Goal: Information Seeking & Learning: Learn about a topic

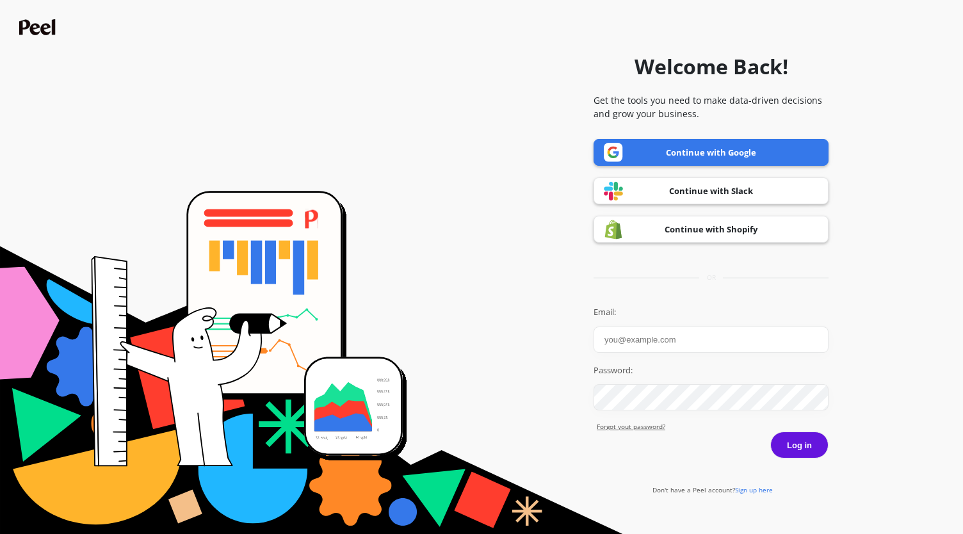
click at [729, 153] on link "Continue with Google" at bounding box center [710, 152] width 235 height 27
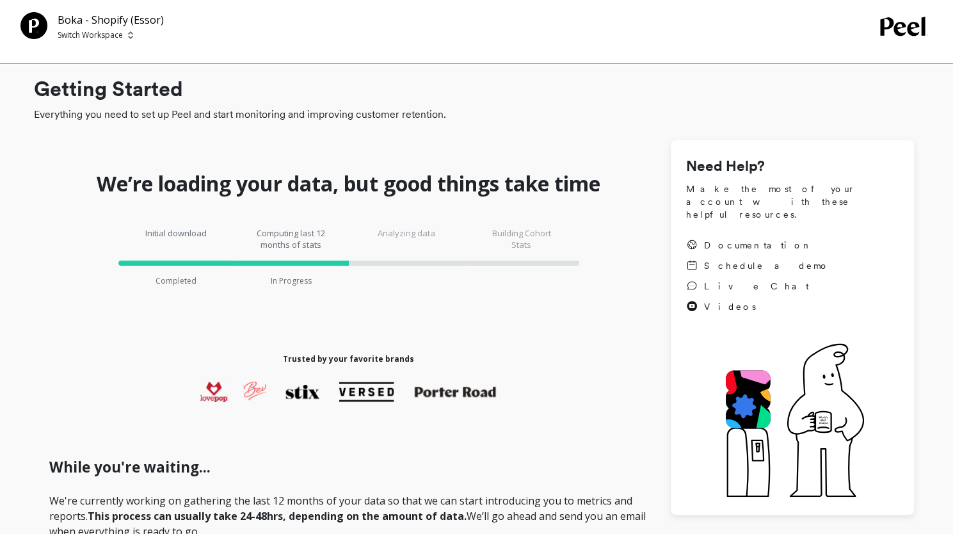
click at [97, 42] on div "Boka - Shopify (Essor) Switch Workspace" at bounding box center [476, 32] width 953 height 64
click at [100, 39] on p "Switch Workspace" at bounding box center [90, 35] width 65 height 10
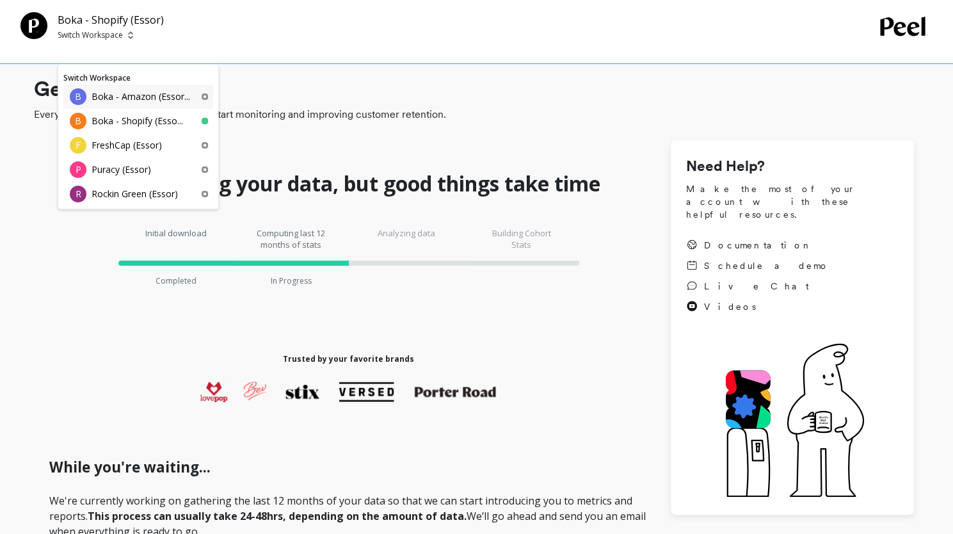
click at [168, 104] on div "B Boka - Amazon (Essor..." at bounding box center [138, 97] width 150 height 24
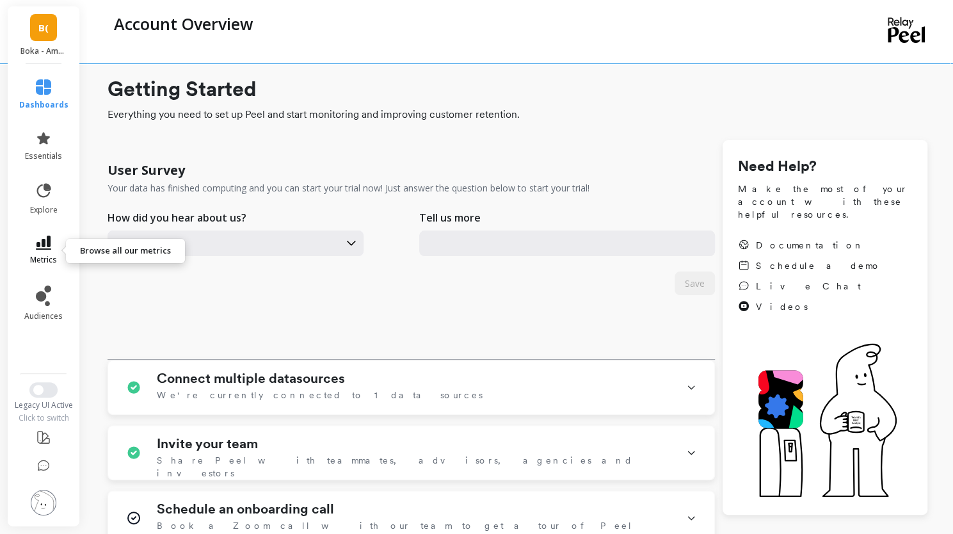
click at [36, 246] on icon at bounding box center [43, 243] width 15 height 14
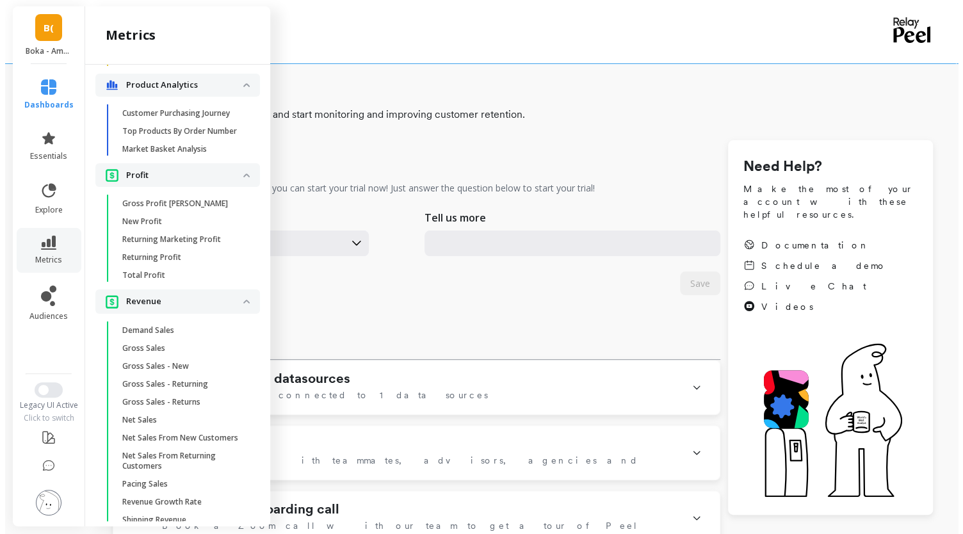
scroll to position [1313, 0]
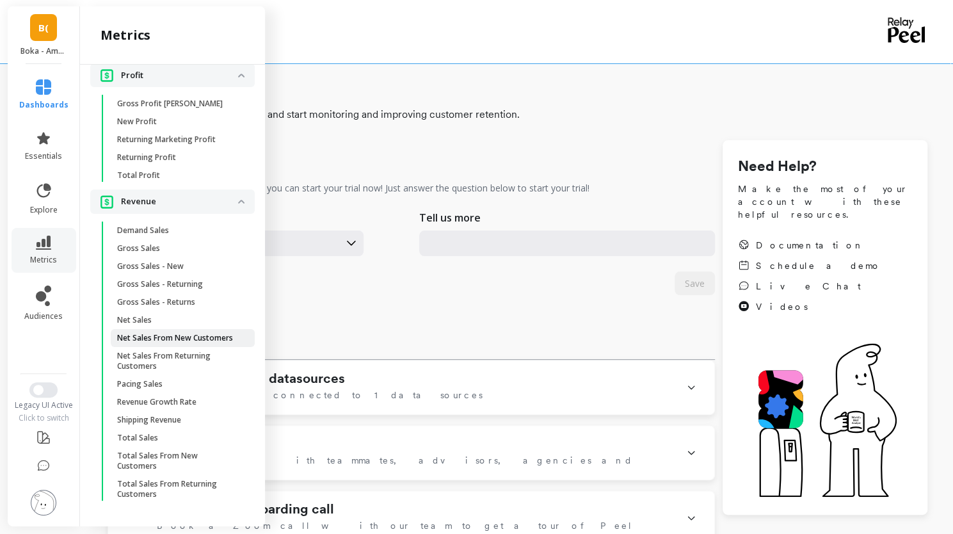
click at [156, 335] on p "Net Sales From New Customers" at bounding box center [175, 338] width 116 height 10
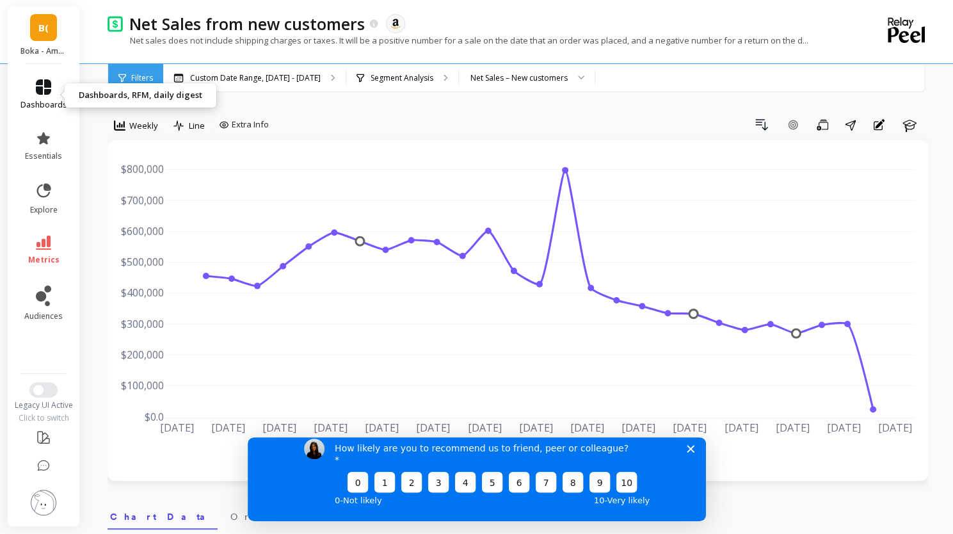
click at [52, 101] on span "dashboards" at bounding box center [43, 105] width 47 height 10
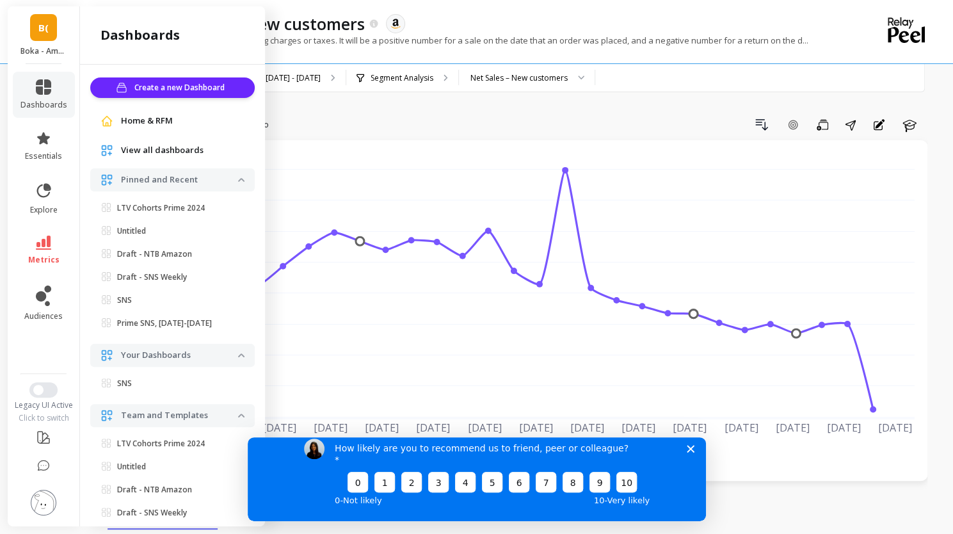
click at [37, 235] on li "metrics" at bounding box center [44, 250] width 62 height 45
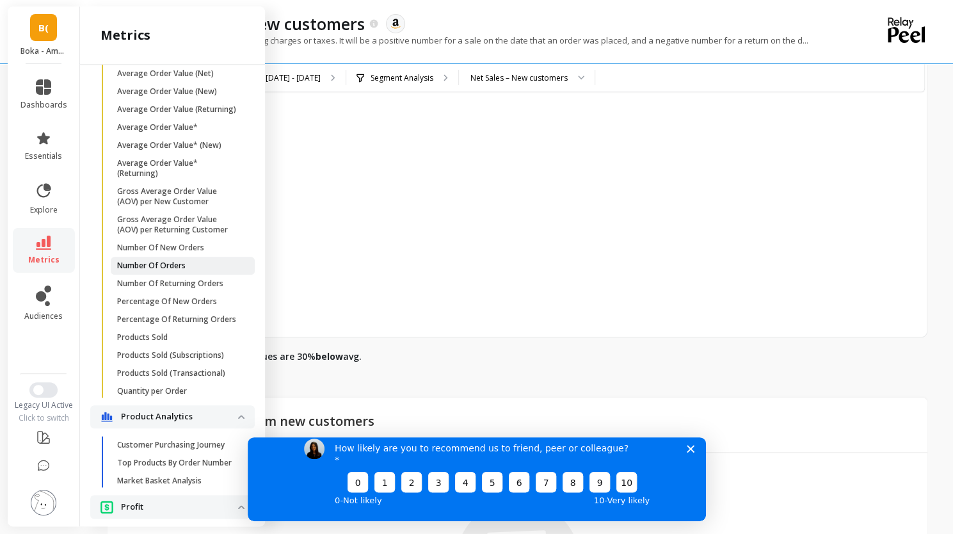
scroll to position [801, 0]
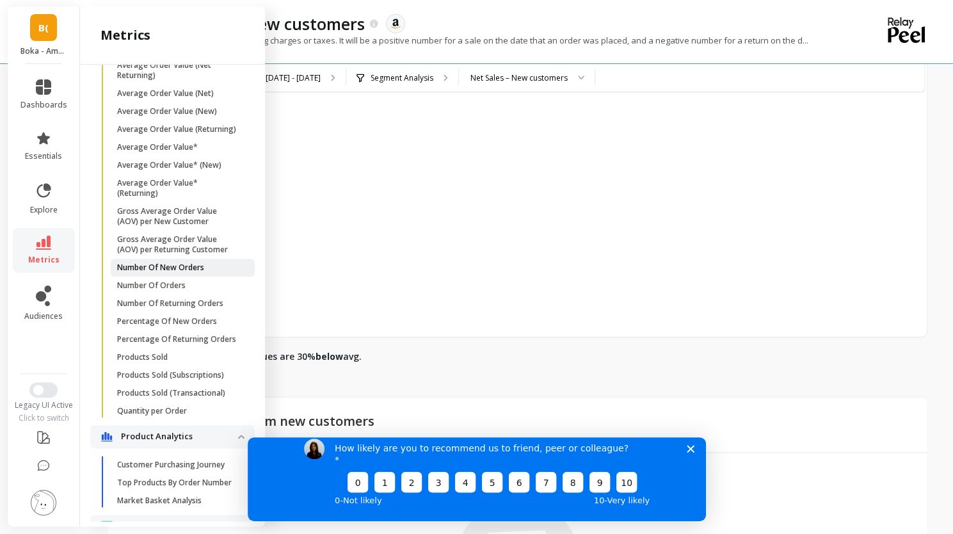
click at [136, 273] on p "Number Of New Orders" at bounding box center [160, 267] width 87 height 10
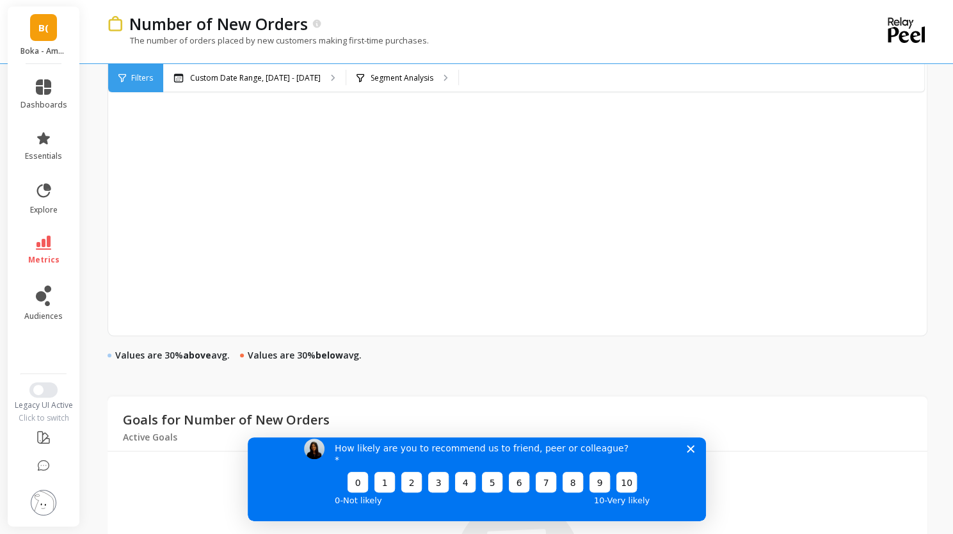
scroll to position [641, 0]
click at [688, 452] on icon "Close survey" at bounding box center [690, 448] width 8 height 8
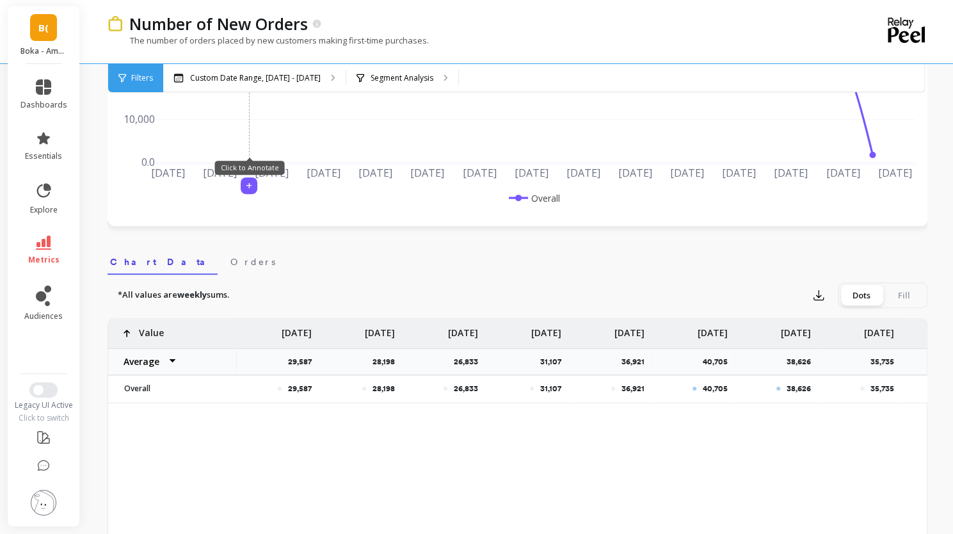
scroll to position [256, 0]
click at [230, 261] on span "Orders" at bounding box center [252, 260] width 45 height 13
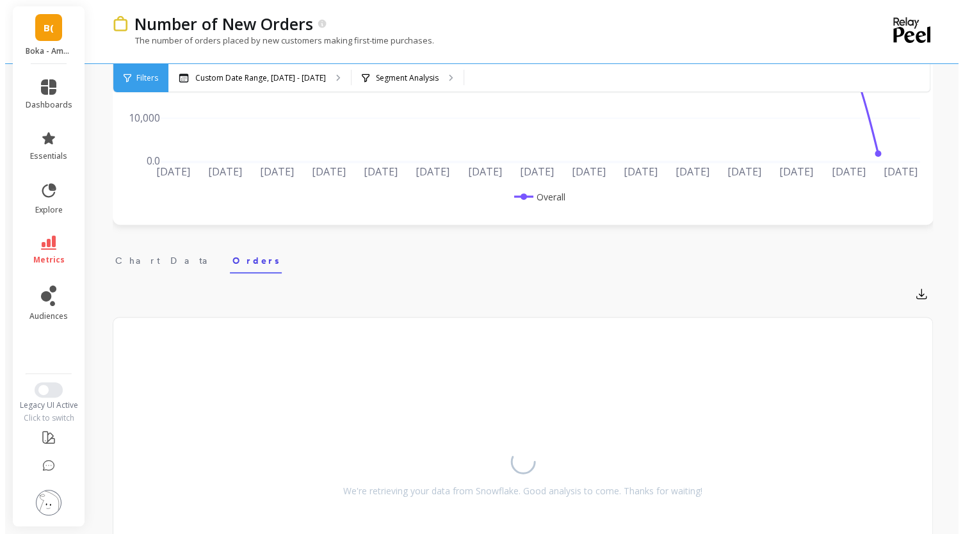
scroll to position [0, 0]
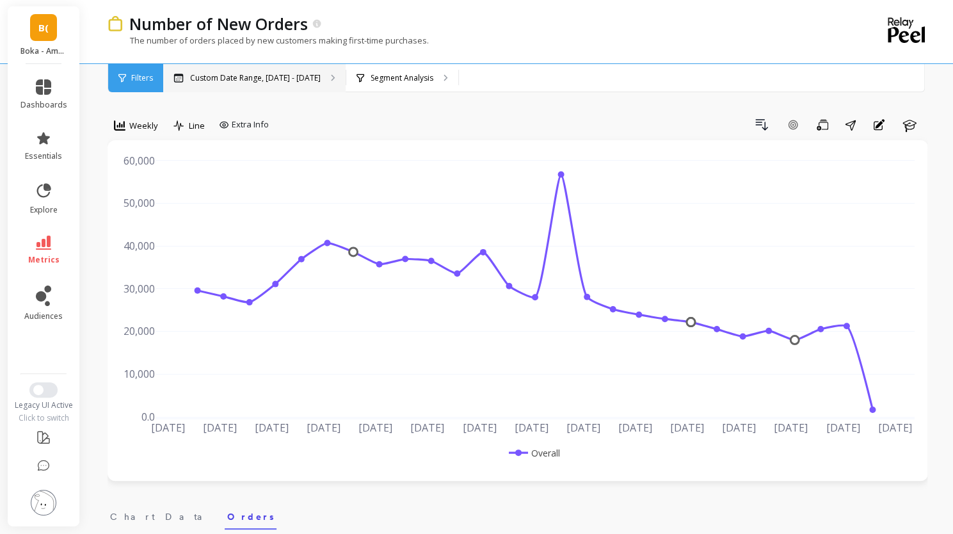
click at [250, 86] on div "Custom Date Range, [DATE] - [DATE]" at bounding box center [254, 78] width 182 height 28
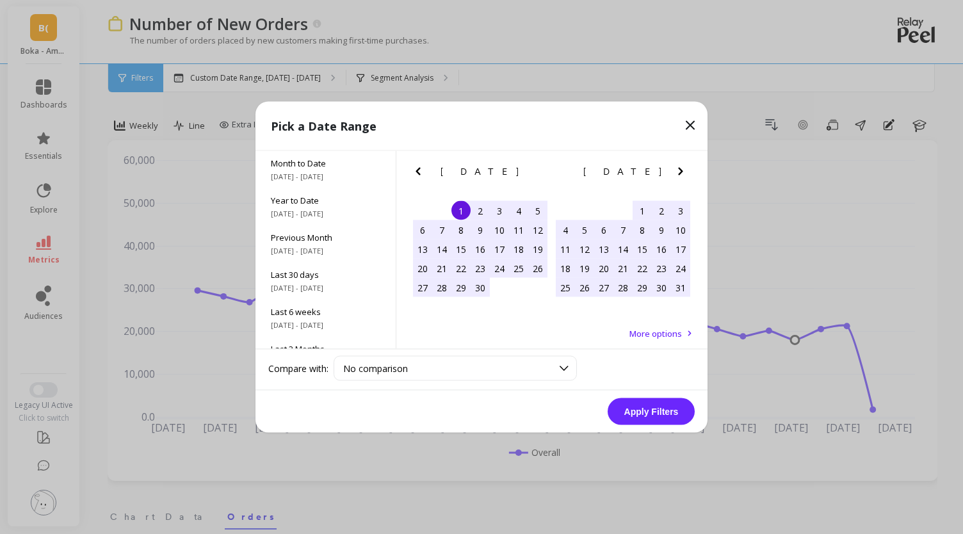
click at [679, 172] on icon "Next Month" at bounding box center [680, 172] width 4 height 8
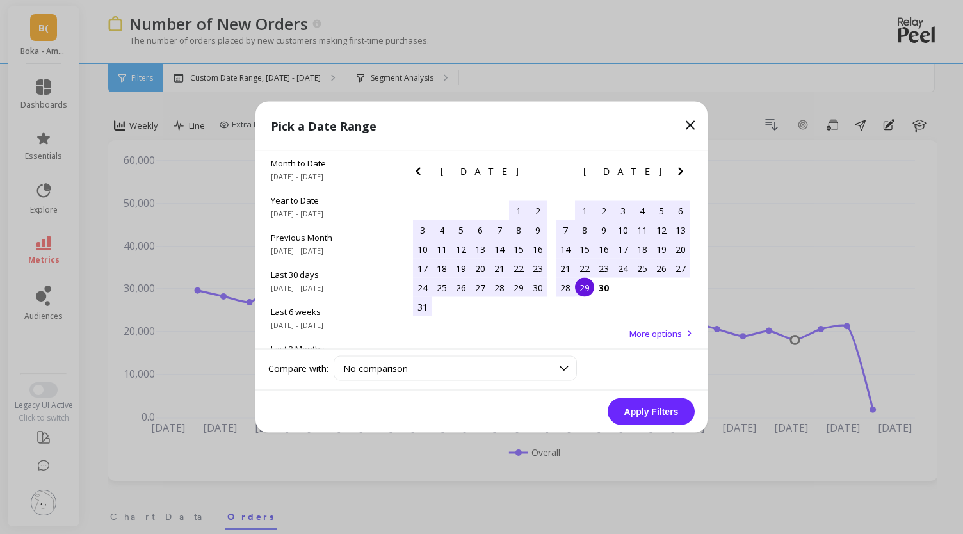
click at [679, 172] on icon "Next Month" at bounding box center [680, 172] width 4 height 8
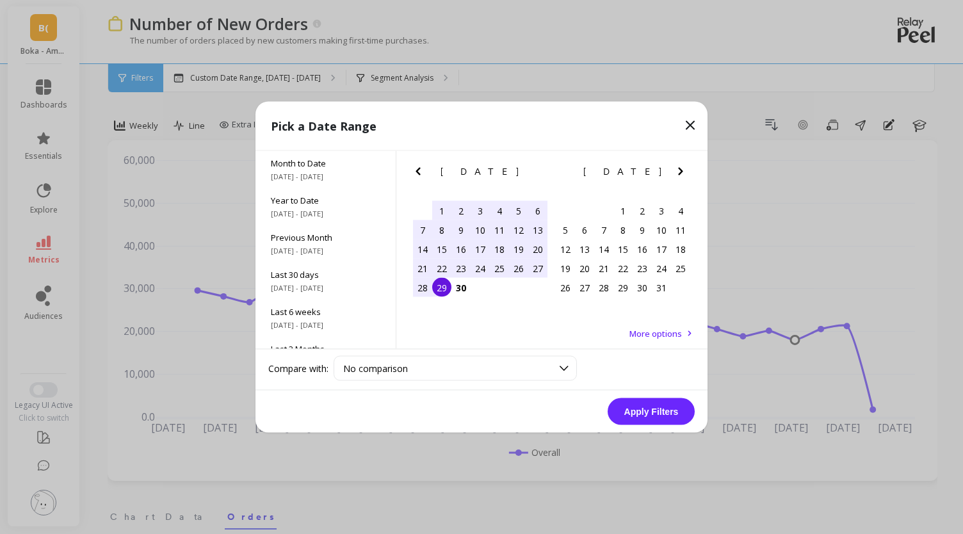
click at [428, 265] on div "21" at bounding box center [422, 268] width 19 height 19
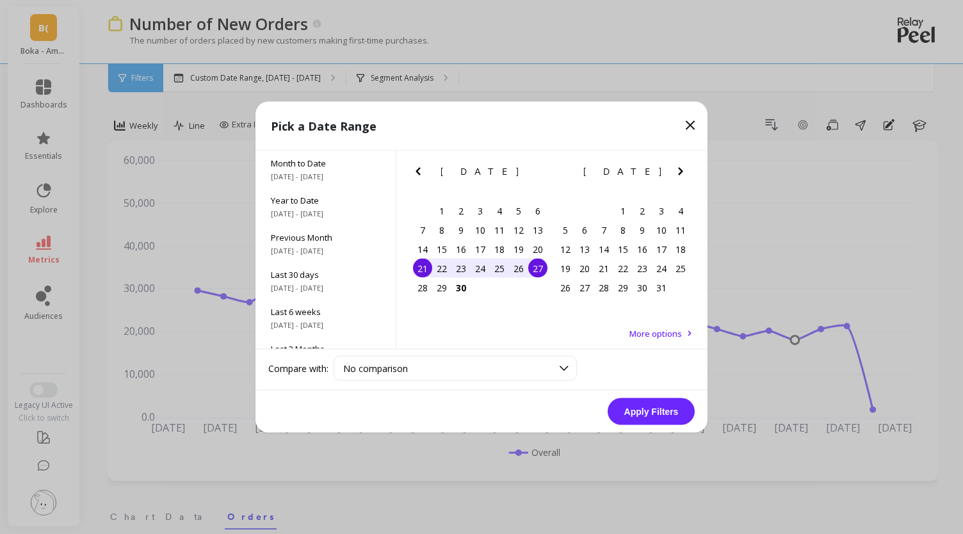
click at [544, 266] on div "27" at bounding box center [537, 268] width 19 height 19
click at [626, 399] on button "Apply Filters" at bounding box center [651, 411] width 87 height 27
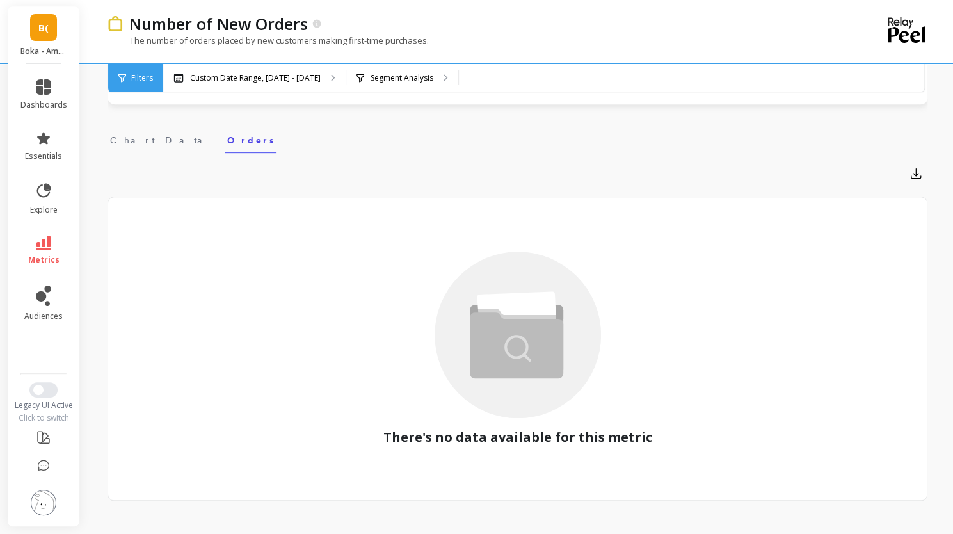
scroll to position [384, 0]
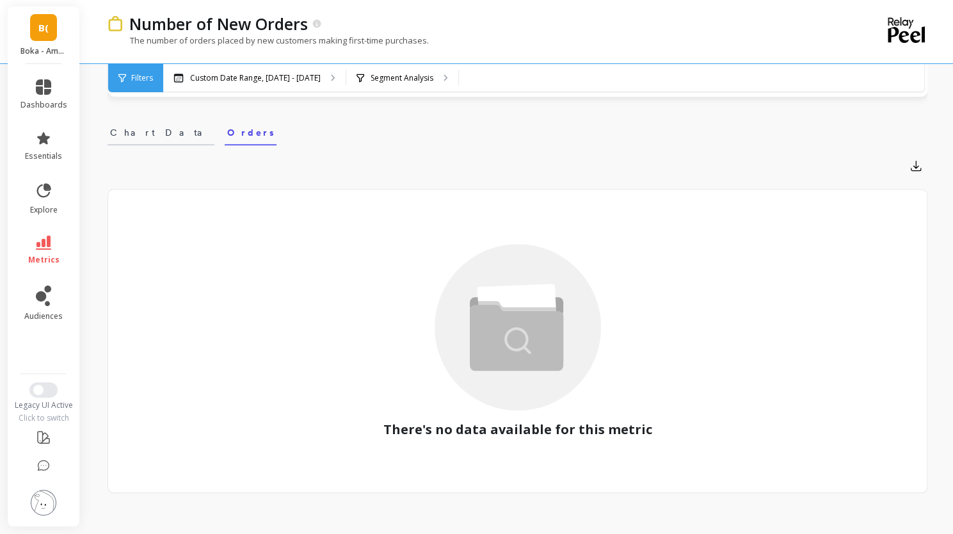
click at [136, 140] on link "Chart Data" at bounding box center [161, 130] width 107 height 29
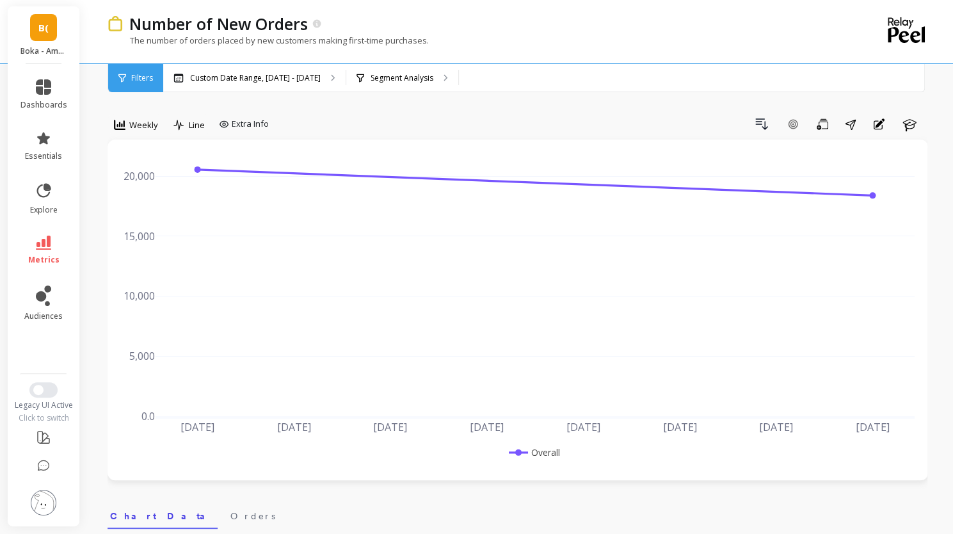
scroll to position [0, 0]
click at [439, 82] on div "Segment Analysis" at bounding box center [402, 78] width 112 height 28
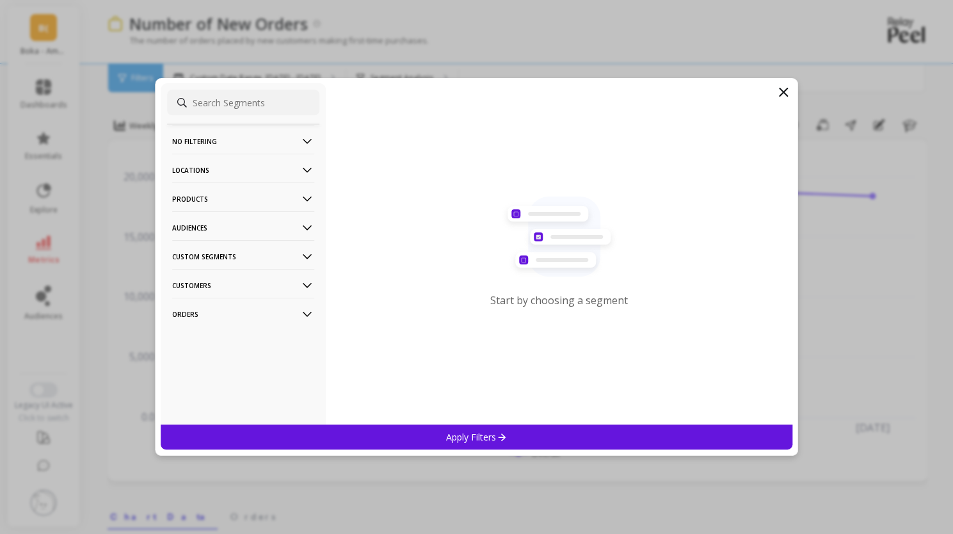
click at [224, 201] on p "Products" at bounding box center [243, 198] width 142 height 33
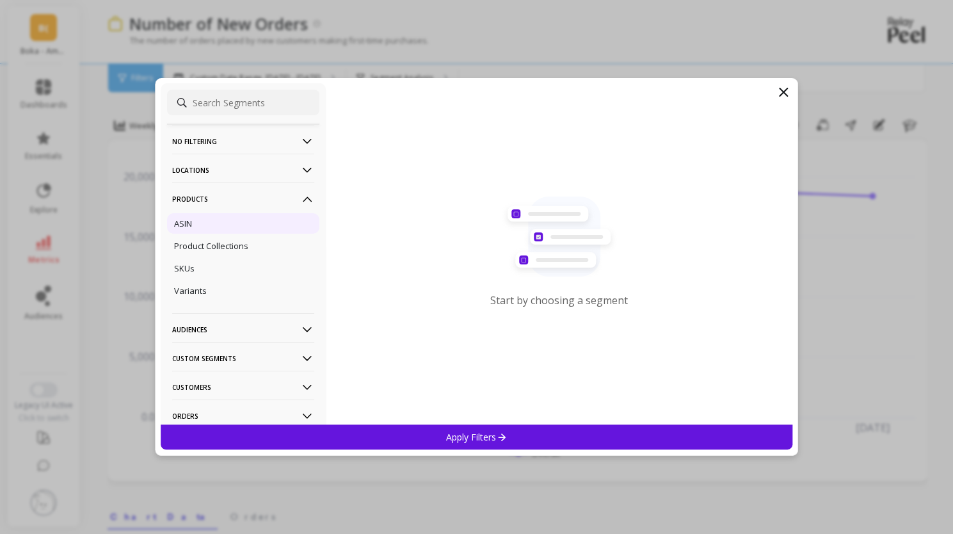
click at [209, 222] on div "ASIN" at bounding box center [243, 223] width 152 height 20
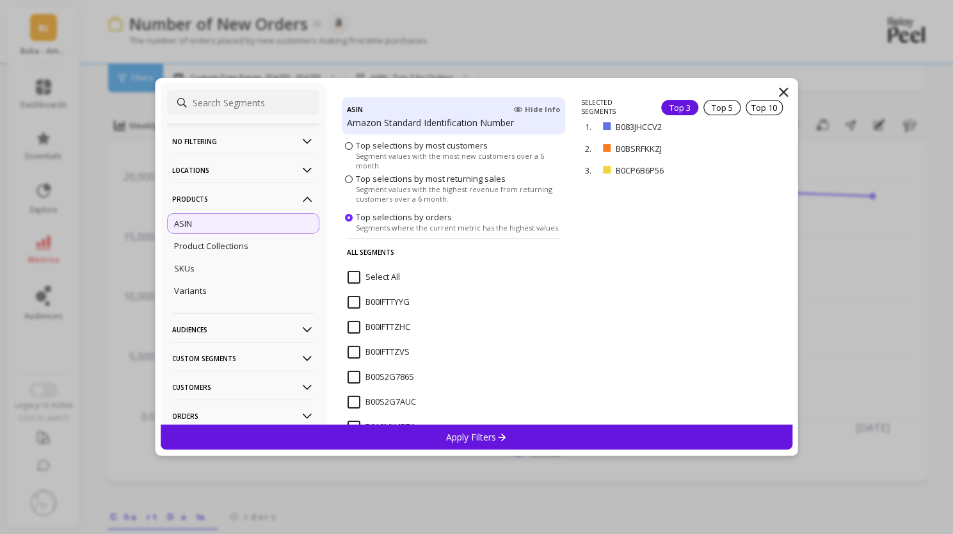
scroll to position [385, 0]
click at [648, 220] on div "SELECTED SEGMENTS Top 3 Top 5 Top 10 1. B083JHCCV2 remove 2. B0BSRFKKZJ remove …" at bounding box center [686, 261] width 211 height 326
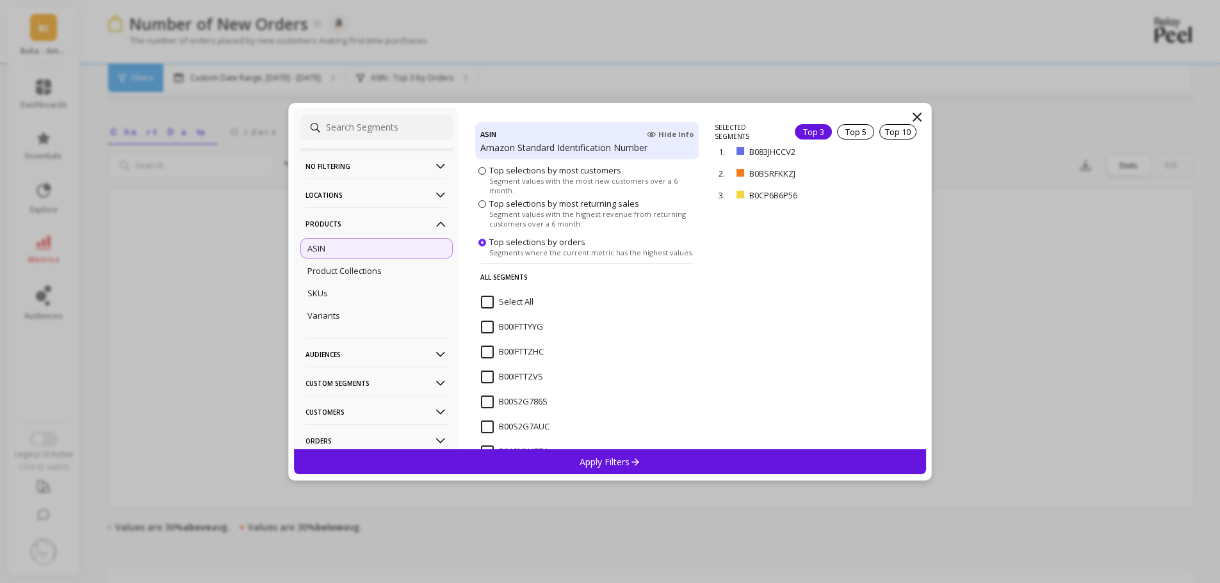
scroll to position [128, 0]
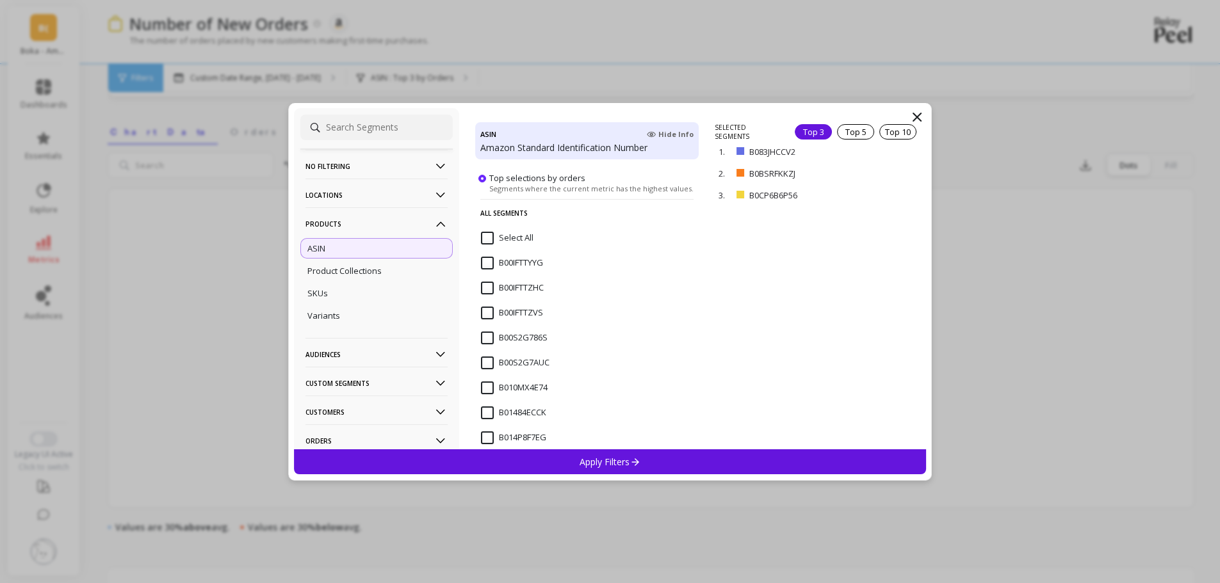
click at [816, 259] on div "SELECTED SEGMENTS Top 3 Top 5 Top 10 1. B083JHCCV2 remove 2. B0BSRFKKZJ remove …" at bounding box center [819, 286] width 211 height 326
click at [857, 131] on div "Top 5" at bounding box center [855, 131] width 37 height 15
click at [886, 129] on div "Top 10" at bounding box center [897, 131] width 37 height 15
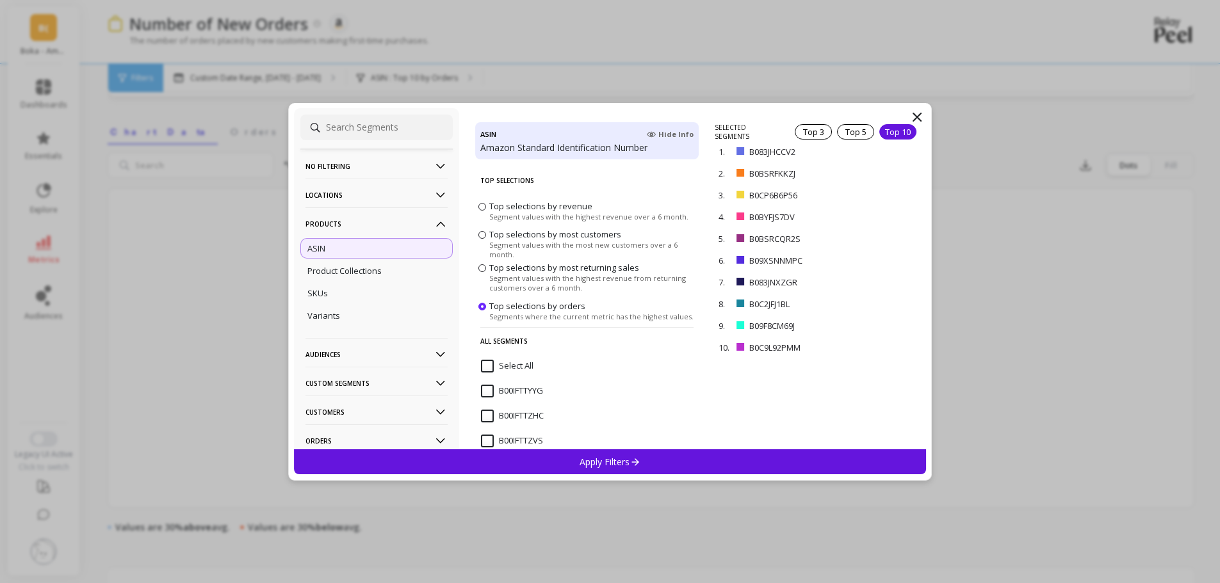
click at [535, 234] on span "Top selections by most customers" at bounding box center [555, 235] width 132 height 12
click at [0, 0] on input "Top selections by most customers Segment values with the most new customers ove…" at bounding box center [0, 0] width 0 height 0
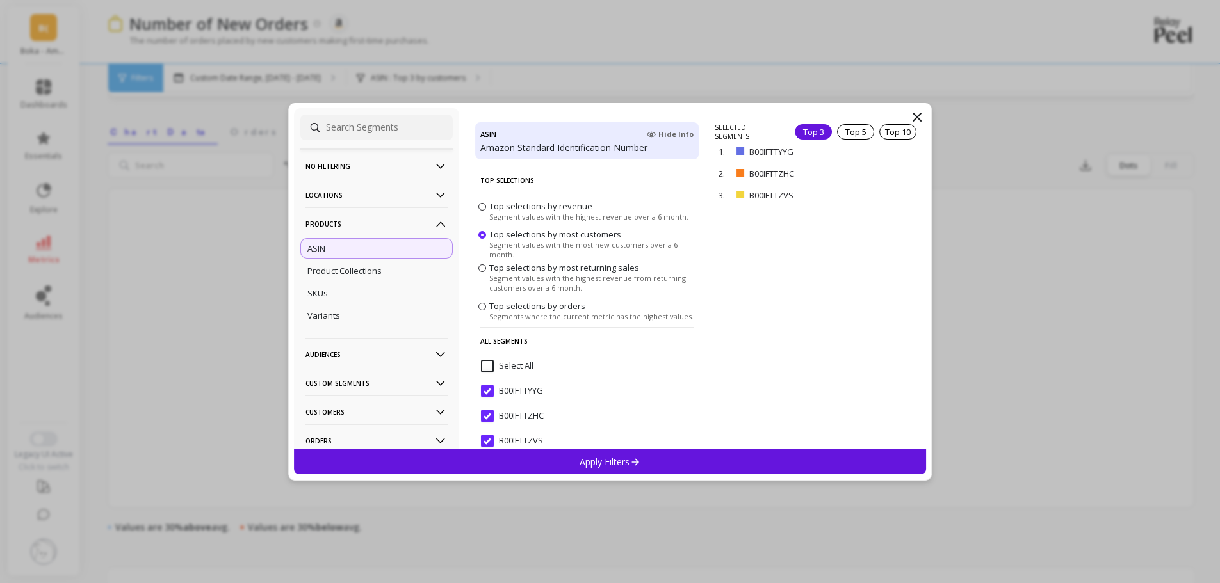
click at [537, 213] on span "Segment values with the highest revenue over a 6 month." at bounding box center [588, 216] width 199 height 10
click at [0, 0] on input "Top selections by revenue Segment values with the highest revenue over a 6 mont…" at bounding box center [0, 0] width 0 height 0
click at [532, 268] on span "Top selections by most returning sales" at bounding box center [564, 268] width 150 height 12
click at [0, 0] on input "Top selections by most returning sales Segment values with the highest revenue …" at bounding box center [0, 0] width 0 height 0
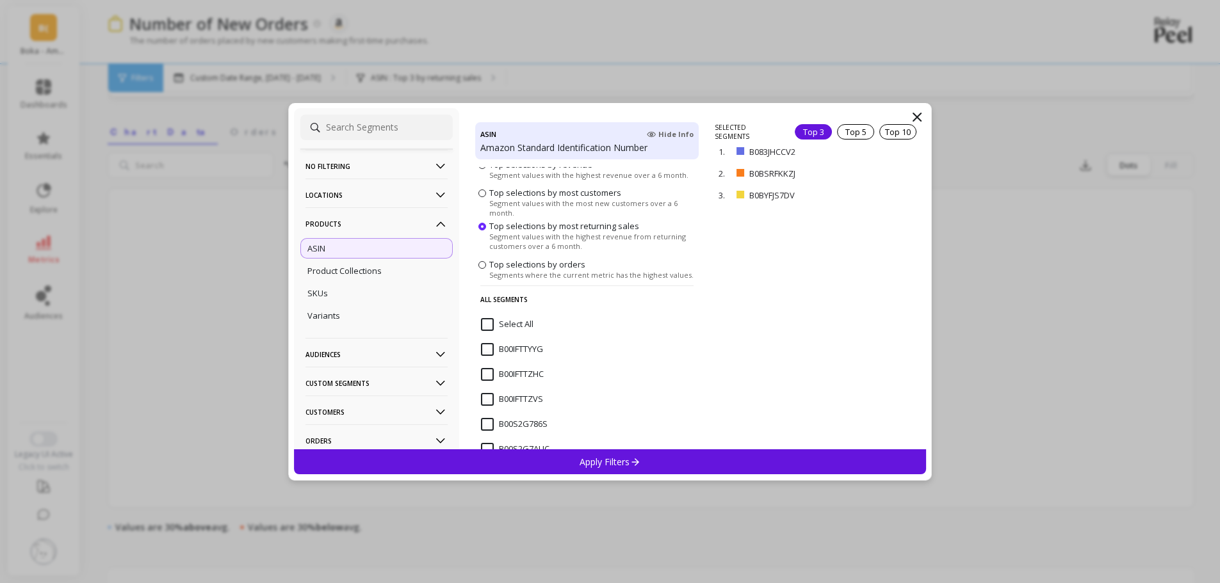
scroll to position [64, 0]
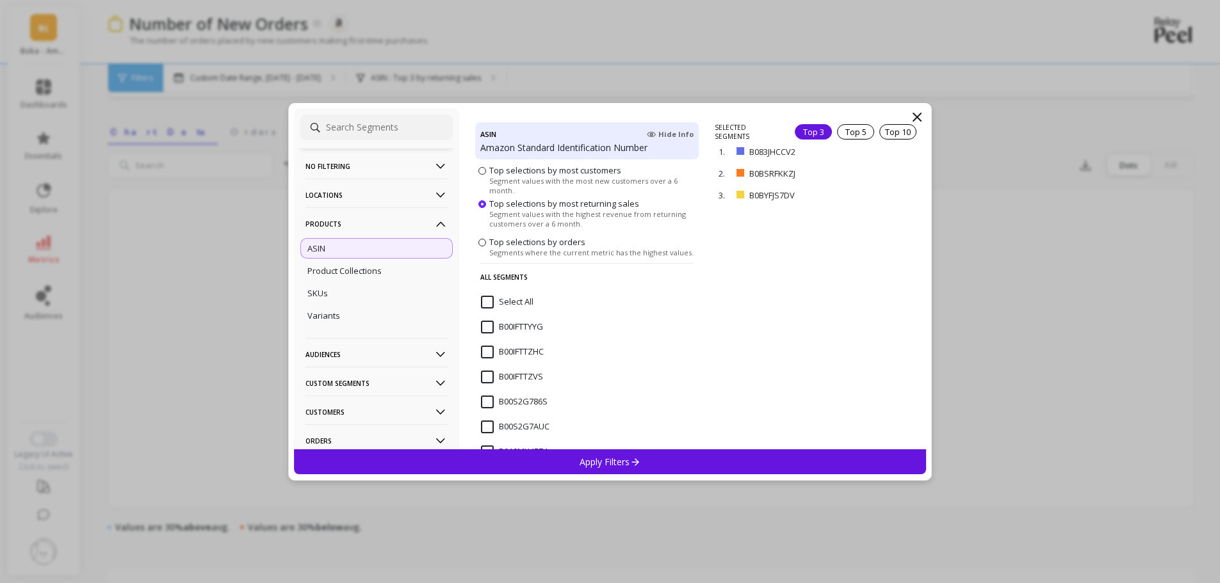
click at [515, 304] on input "Select All" at bounding box center [507, 302] width 52 height 13
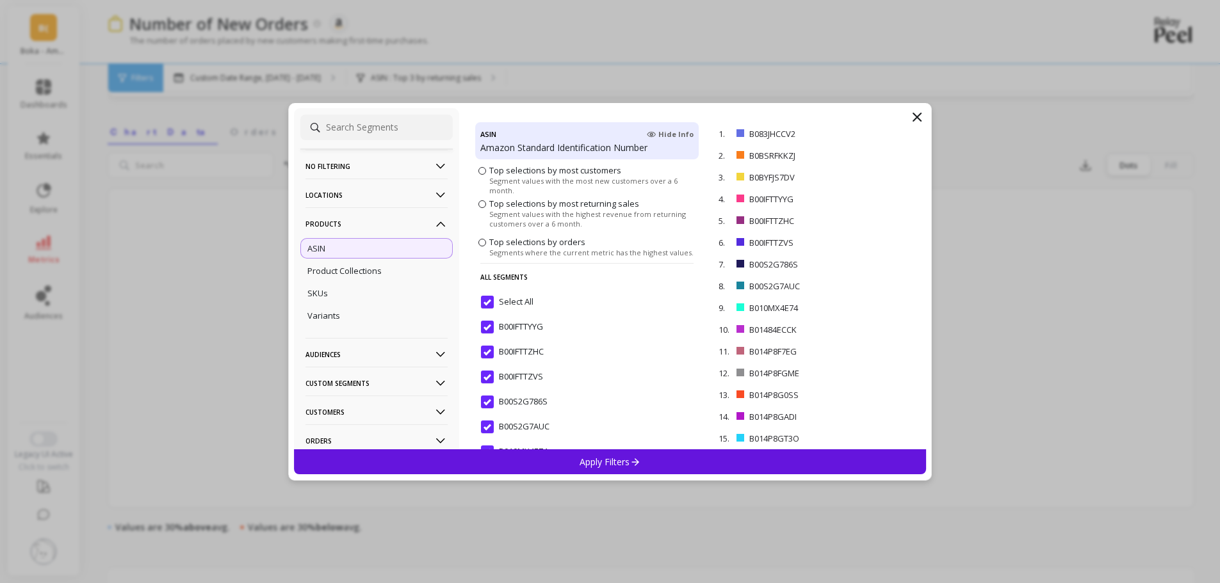
click at [515, 304] on input "Select All" at bounding box center [507, 302] width 52 height 13
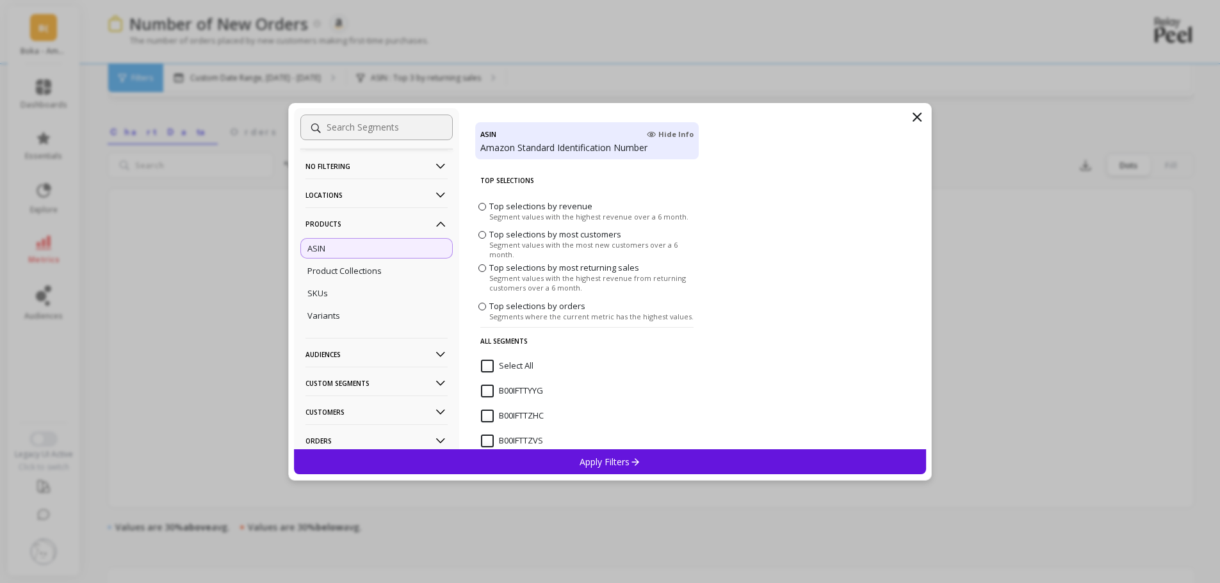
scroll to position [36, 0]
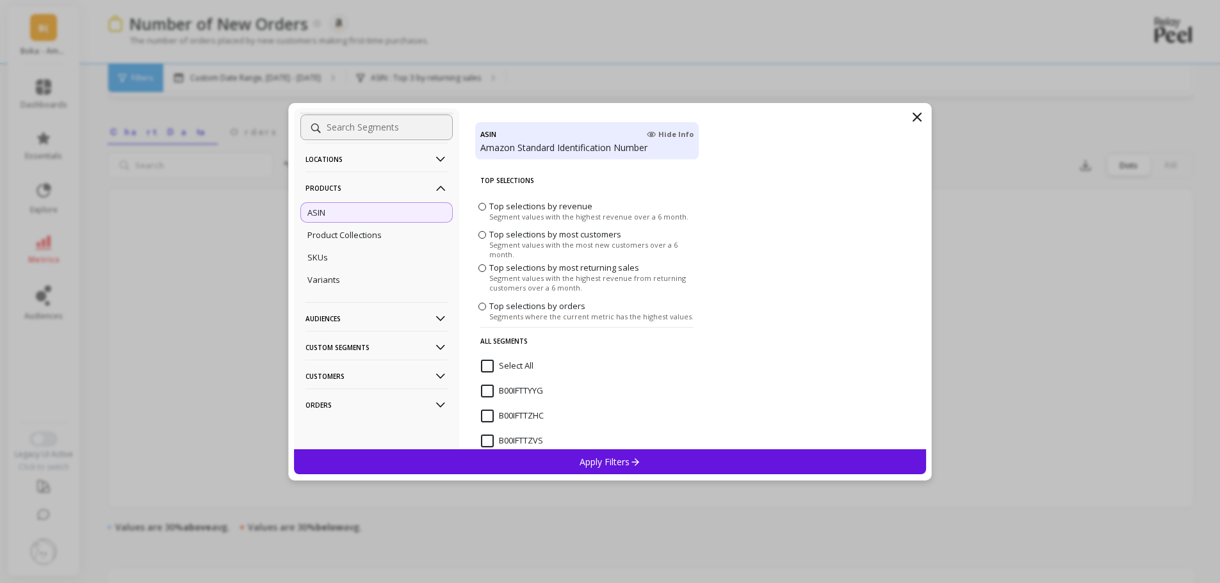
click at [387, 413] on p "Orders" at bounding box center [376, 405] width 142 height 33
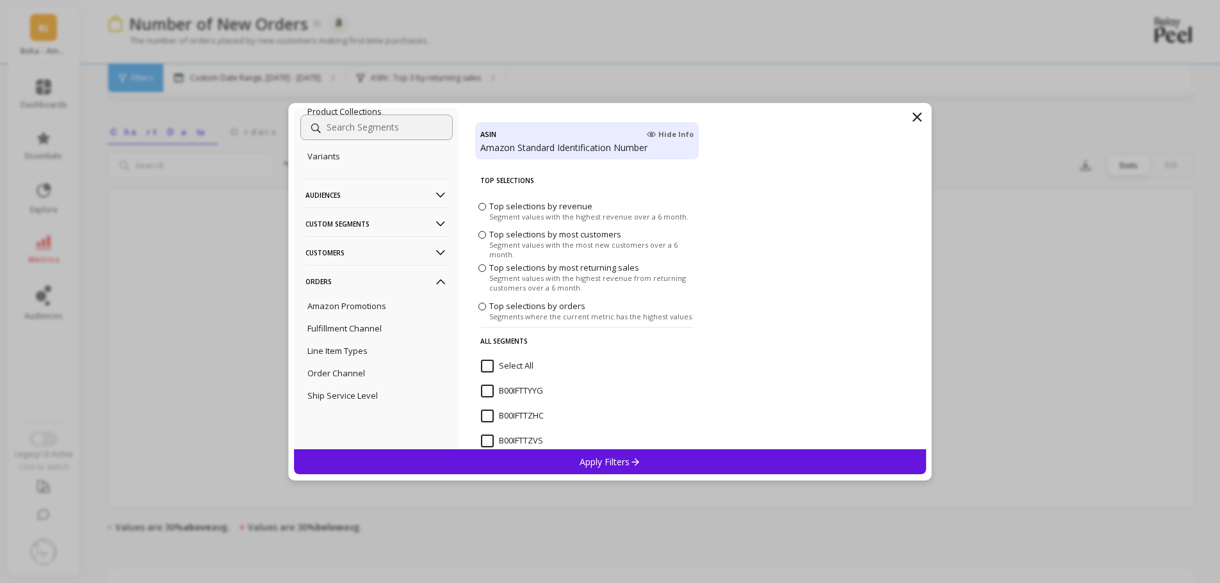
scroll to position [160, 0]
click at [414, 275] on p "Orders" at bounding box center [376, 280] width 142 height 33
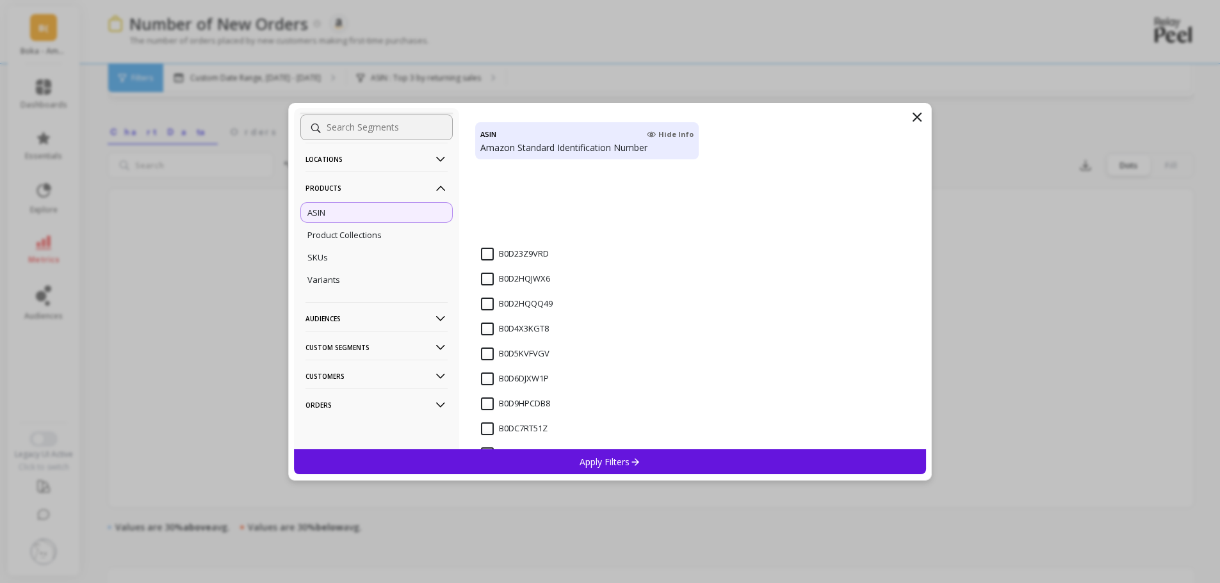
scroll to position [5186, 0]
click at [484, 425] on input "B0DQQDYGLS" at bounding box center [517, 423] width 72 height 13
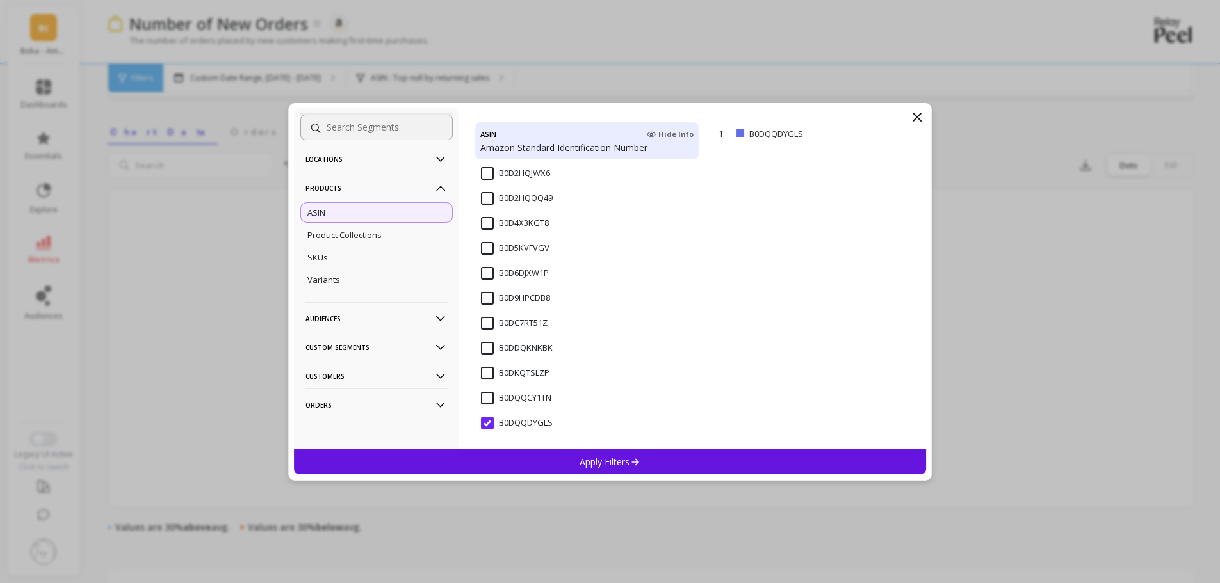
click at [488, 403] on input "B0DQQCY1TN" at bounding box center [516, 398] width 70 height 13
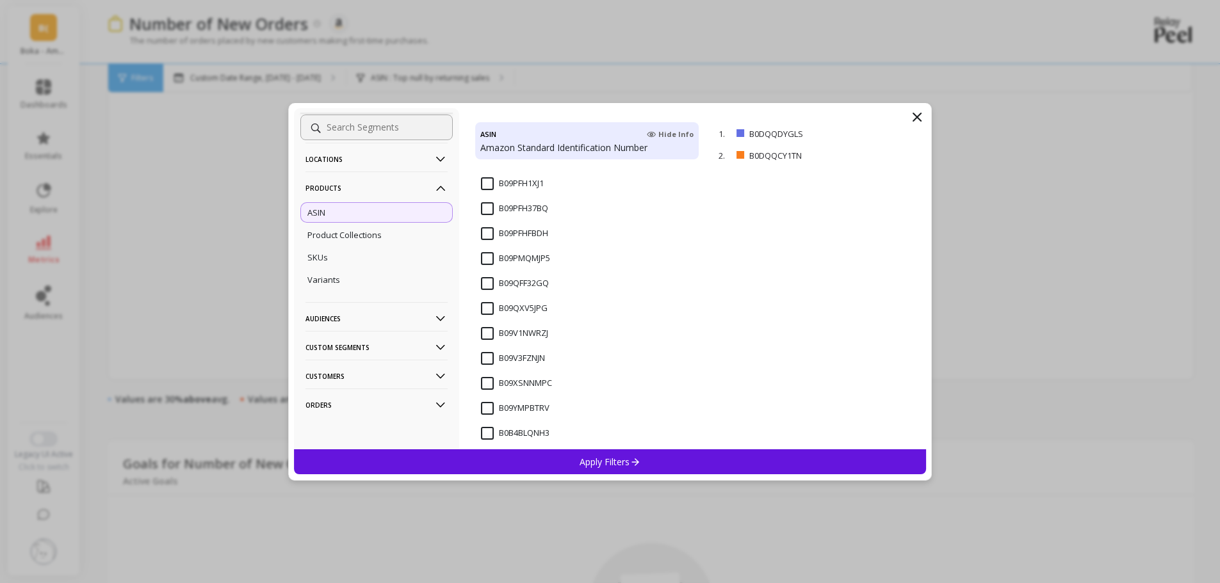
scroll to position [2532, 0]
click at [597, 456] on p "Apply Filters" at bounding box center [609, 462] width 61 height 12
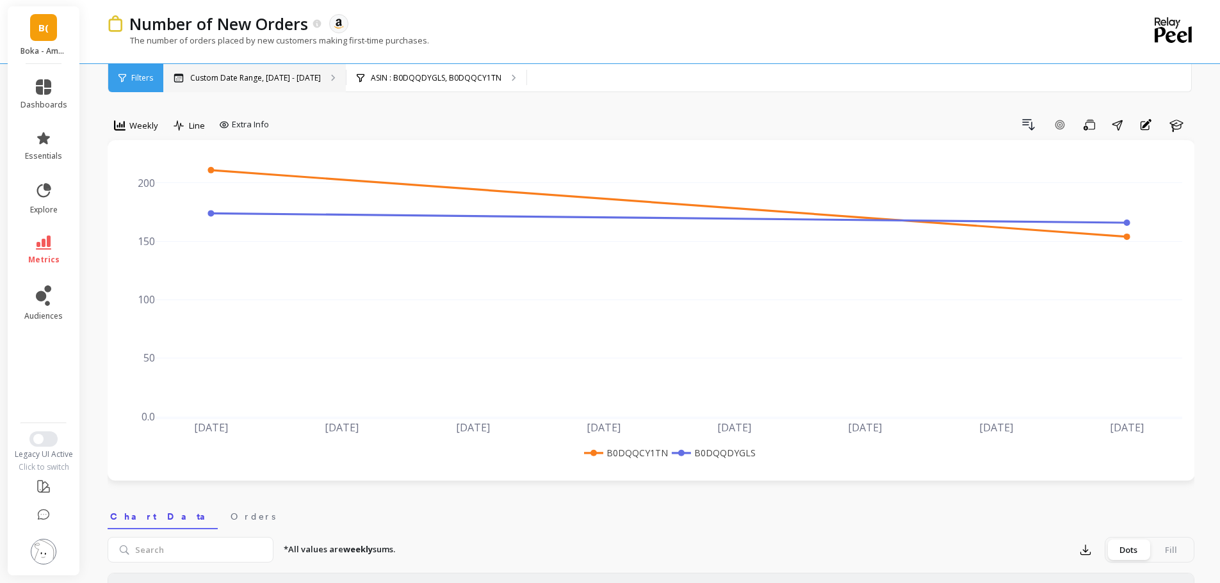
click at [298, 80] on p "Custom Date Range, [DATE] - [DATE]" at bounding box center [255, 78] width 131 height 10
click at [128, 124] on div "Weekly" at bounding box center [136, 125] width 44 height 15
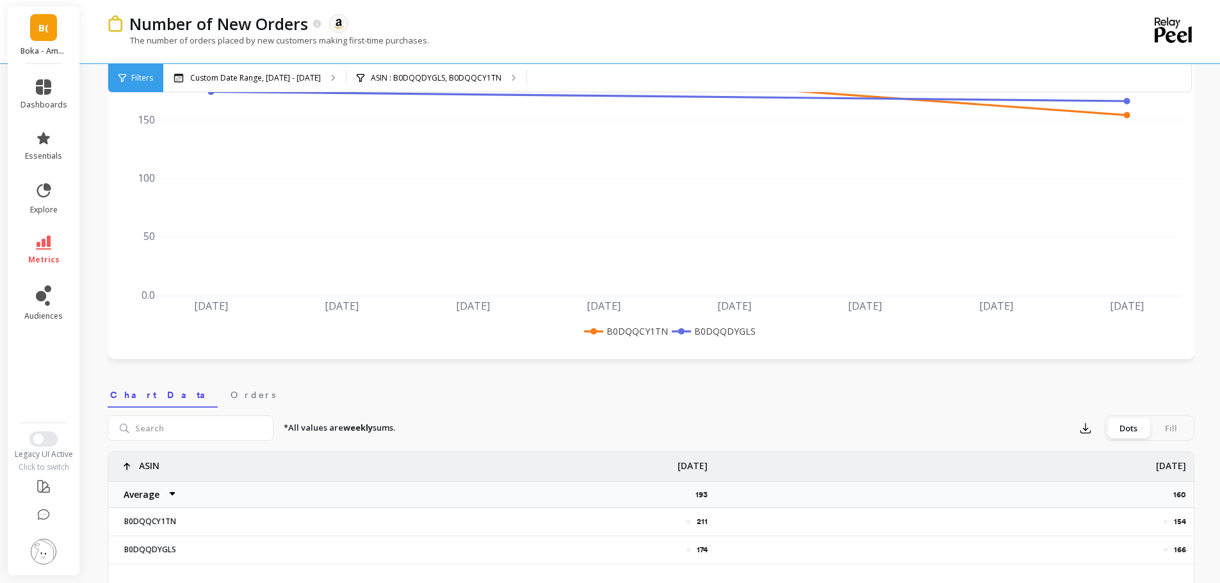
scroll to position [192, 0]
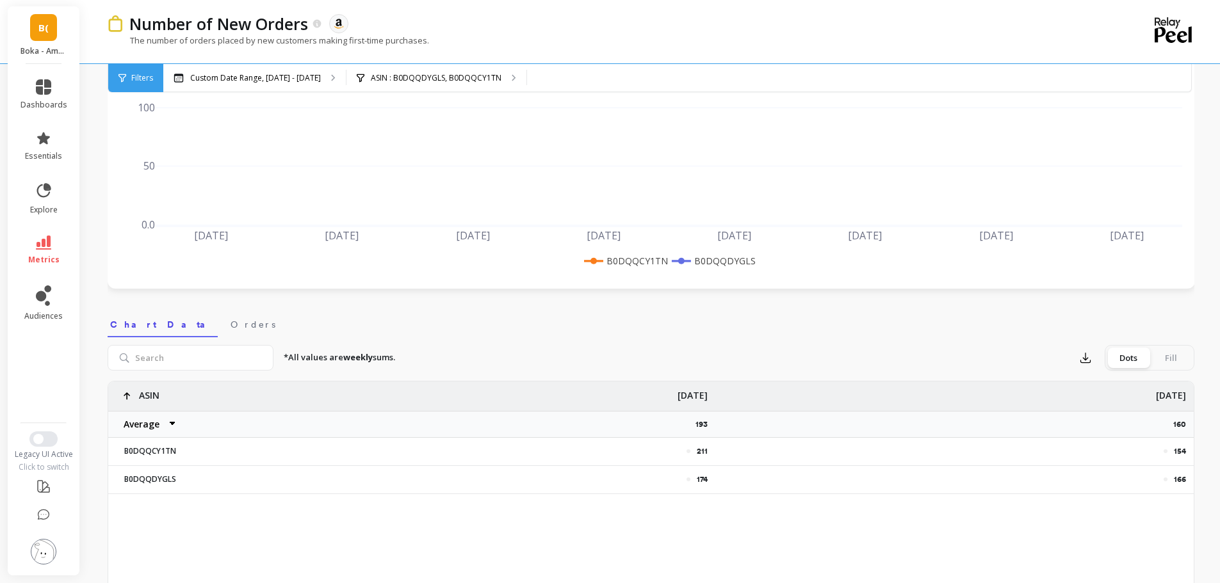
click at [962, 357] on div "Fill" at bounding box center [1170, 358] width 42 height 20
click at [0, 0] on input "Dots Fill" at bounding box center [0, 0] width 0 height 0
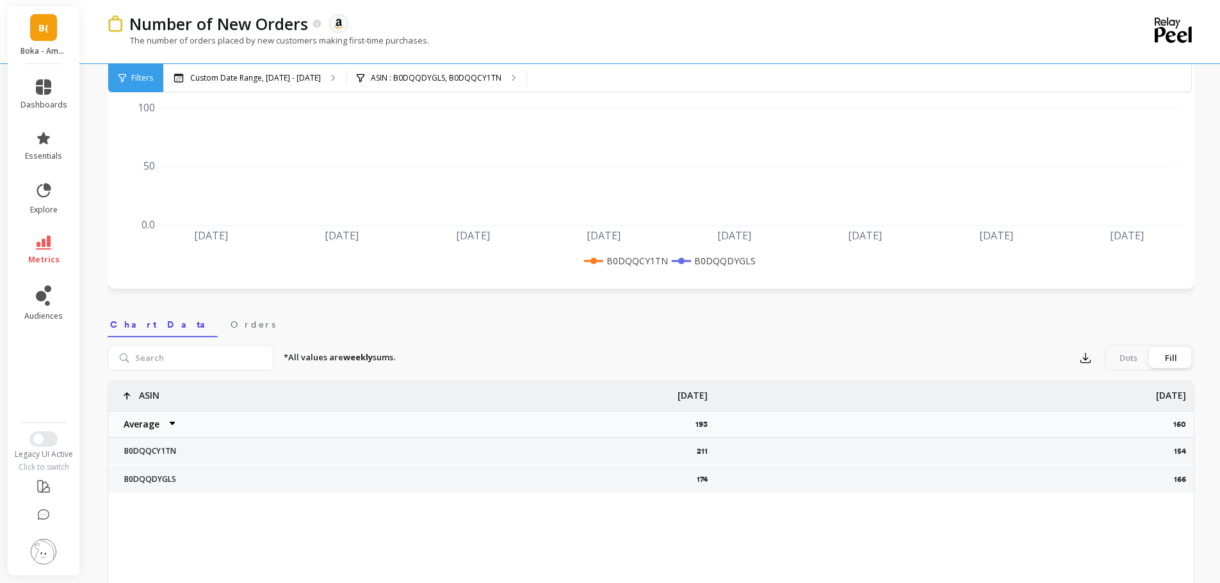
click at [962, 357] on div "Dots" at bounding box center [1128, 358] width 42 height 20
click at [0, 0] on input "Dots Fill" at bounding box center [0, 0] width 0 height 0
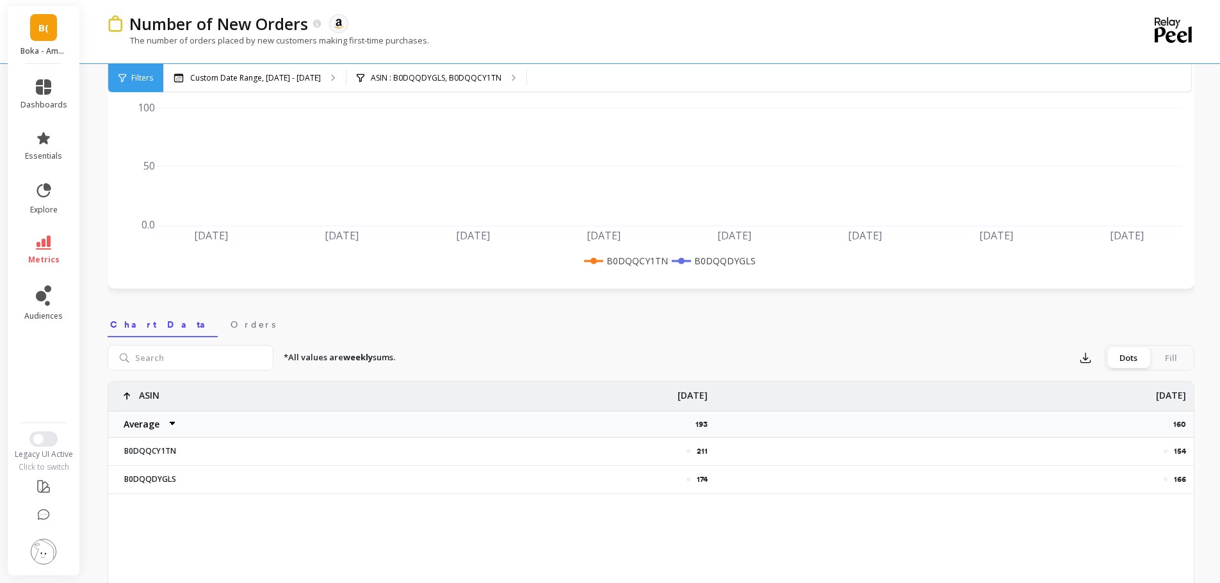
drag, startPoint x: 1023, startPoint y: 330, endPoint x: 885, endPoint y: 355, distance: 140.5
click at [962, 330] on nav "Chart Data Orders" at bounding box center [651, 322] width 1086 height 29
click at [865, 370] on div "*All values are weekly sums. Export Dots Fill" at bounding box center [733, 358] width 921 height 26
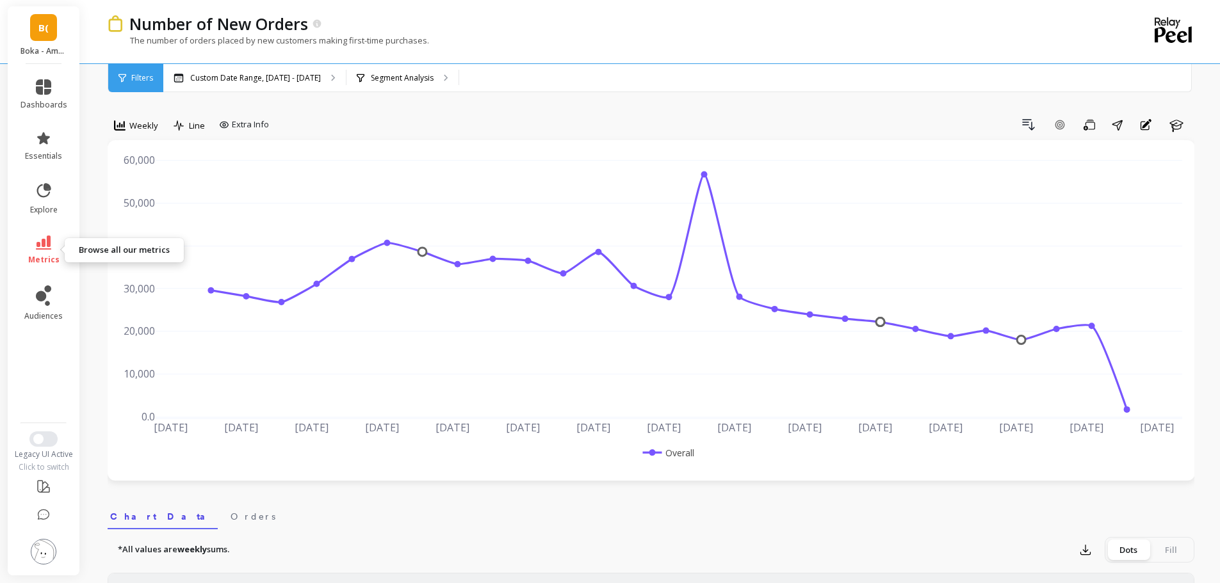
click at [56, 246] on link "metrics" at bounding box center [43, 250] width 47 height 29
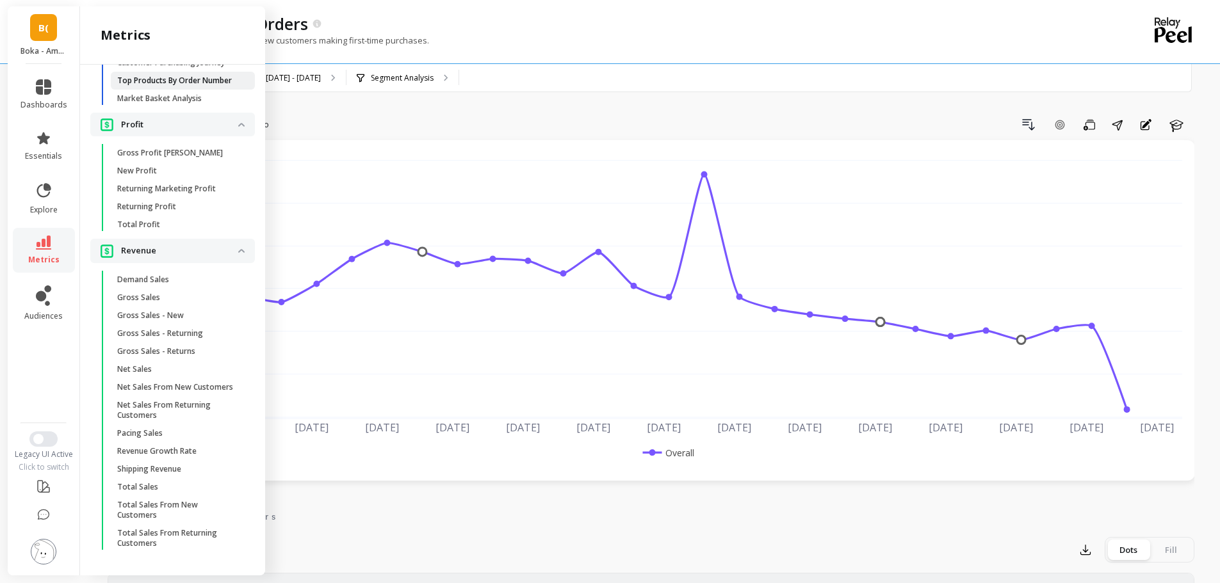
scroll to position [1264, 0]
click at [167, 513] on p "Total Sales From New Customers" at bounding box center [178, 510] width 122 height 20
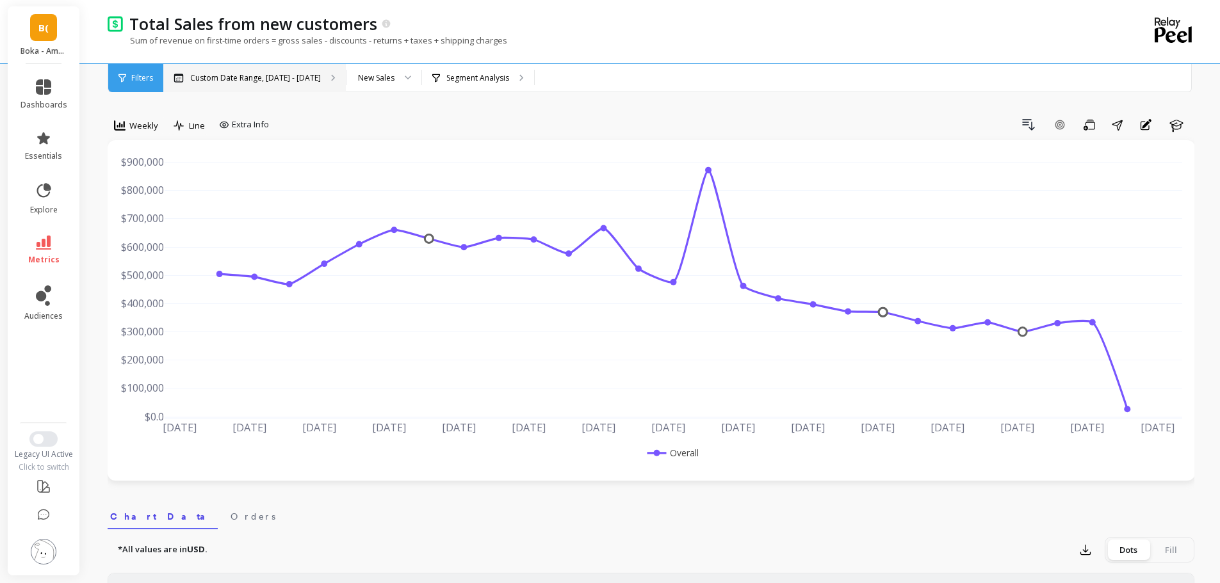
click at [287, 86] on div "Custom Date Range, [DATE] - [DATE]" at bounding box center [254, 78] width 182 height 28
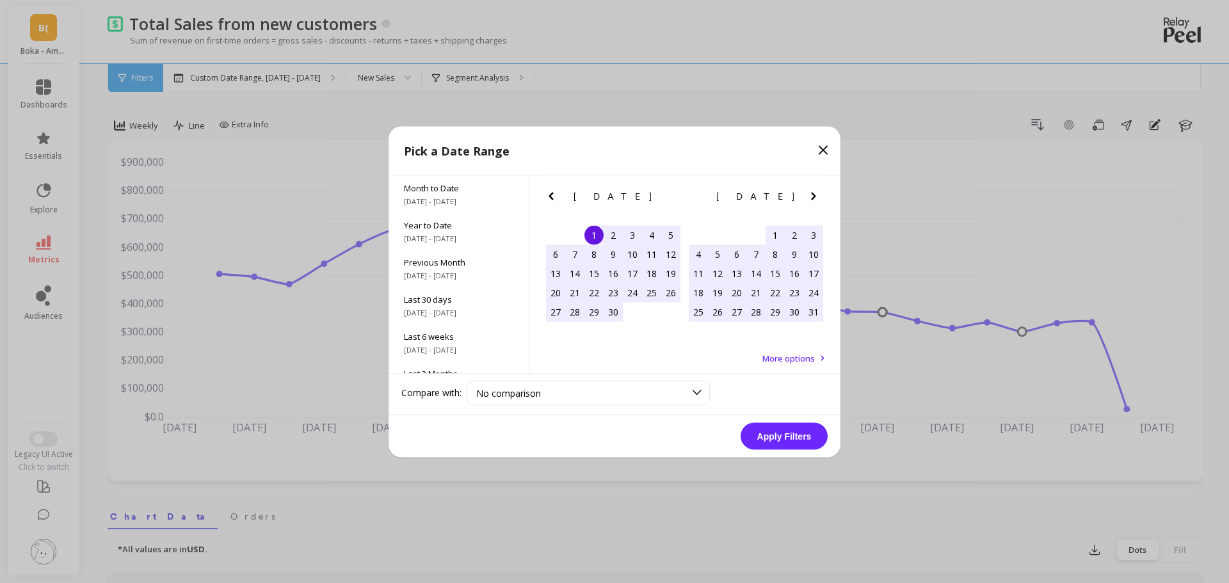
click at [809, 193] on icon "Next Month" at bounding box center [813, 195] width 15 height 15
click at [701, 290] on div "21" at bounding box center [698, 292] width 19 height 19
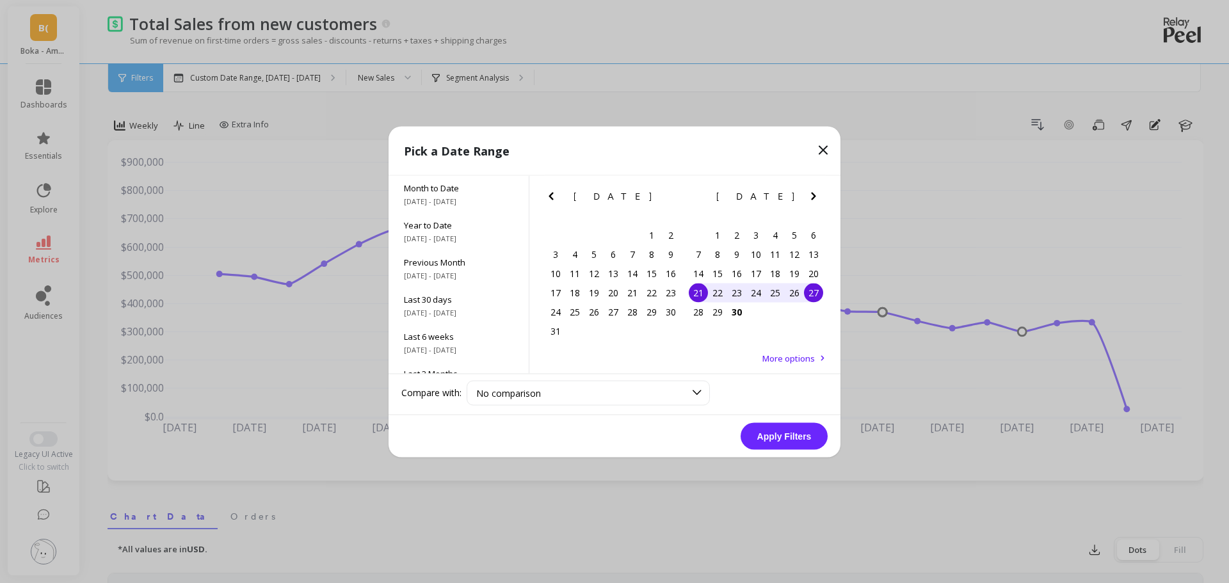
click at [816, 291] on div "27" at bounding box center [813, 292] width 19 height 19
click at [794, 433] on button "Apply Filters" at bounding box center [784, 436] width 87 height 27
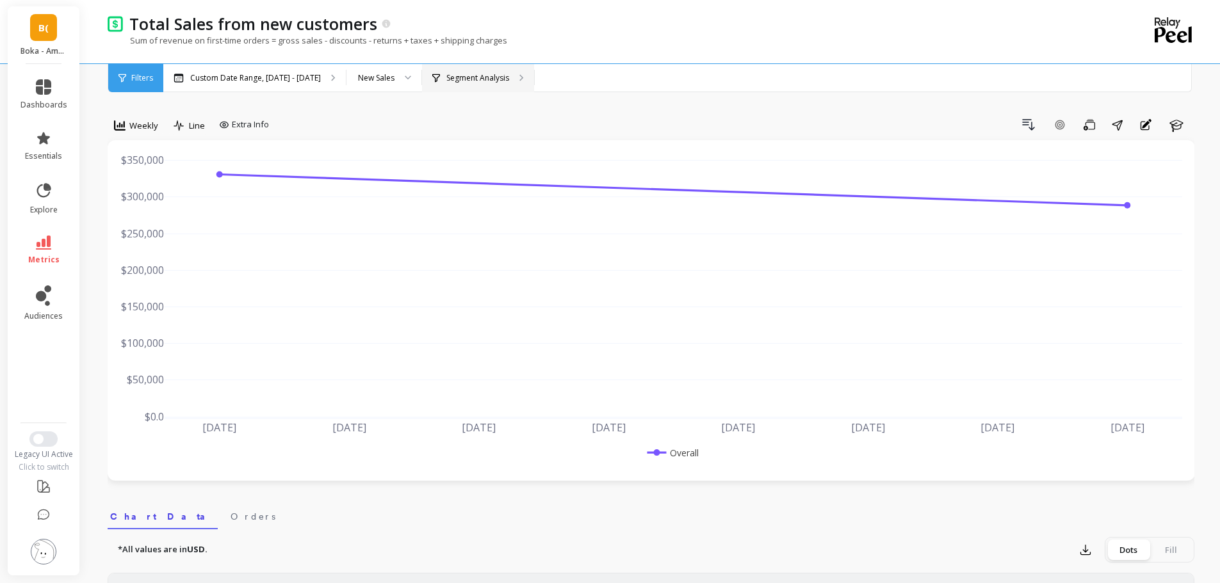
click at [479, 86] on div "Segment Analysis" at bounding box center [478, 78] width 112 height 28
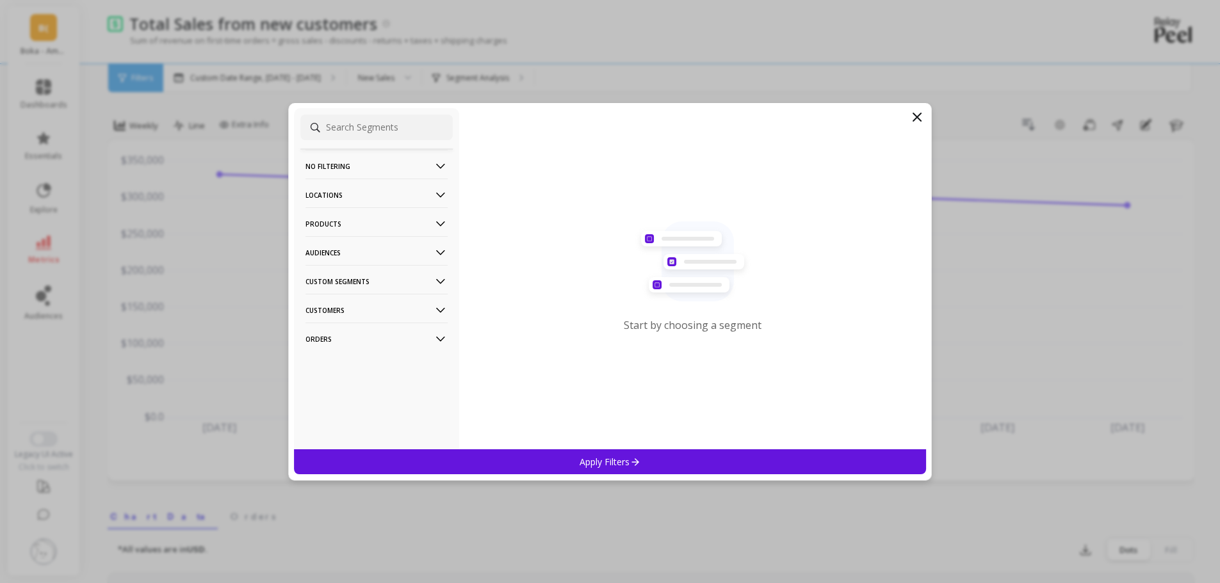
click at [374, 217] on p "Products" at bounding box center [376, 223] width 142 height 33
click at [369, 248] on div "ASIN" at bounding box center [376, 248] width 152 height 20
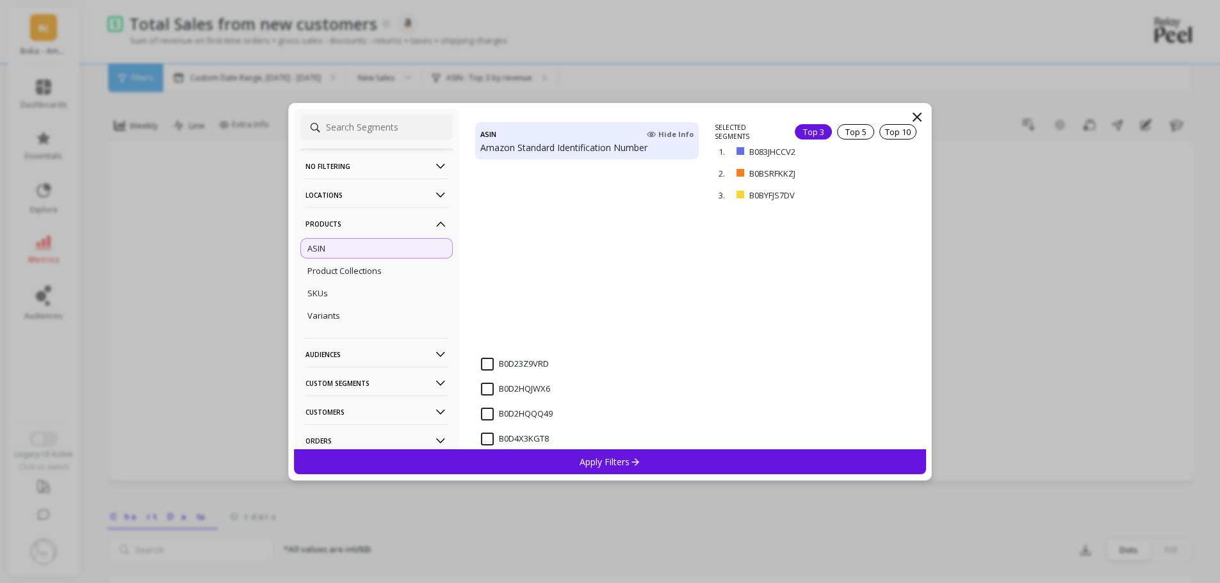
scroll to position [5153, 0]
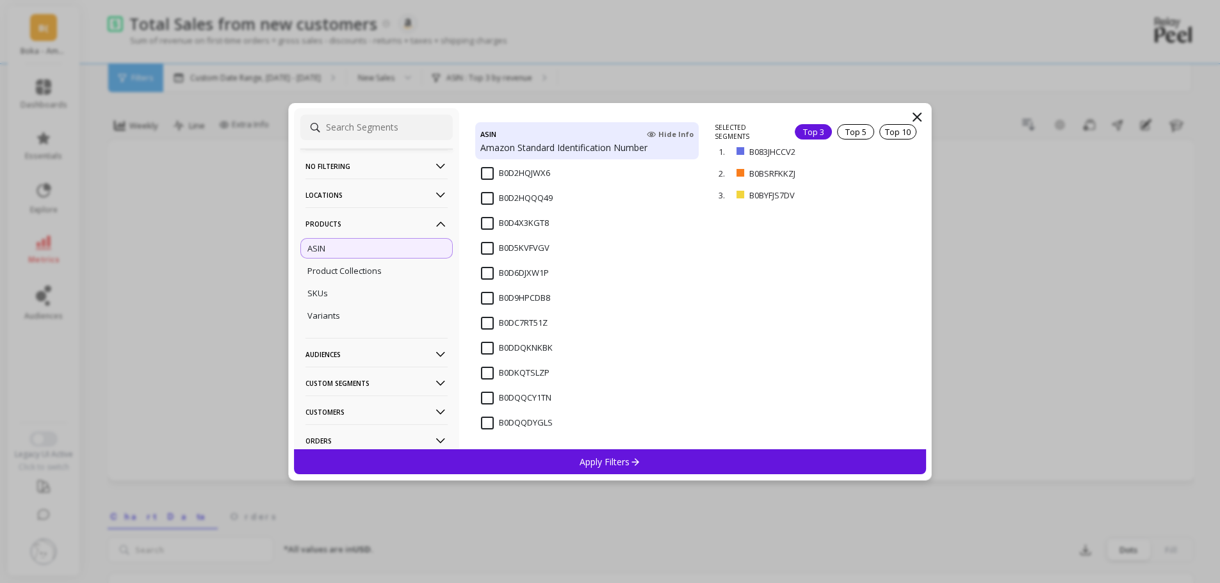
click at [487, 422] on input "B0DQQDYGLS" at bounding box center [517, 423] width 72 height 13
click at [482, 400] on input "B0DQQCY1TN" at bounding box center [516, 398] width 70 height 13
click at [549, 460] on div "Apply Filters" at bounding box center [610, 461] width 632 height 25
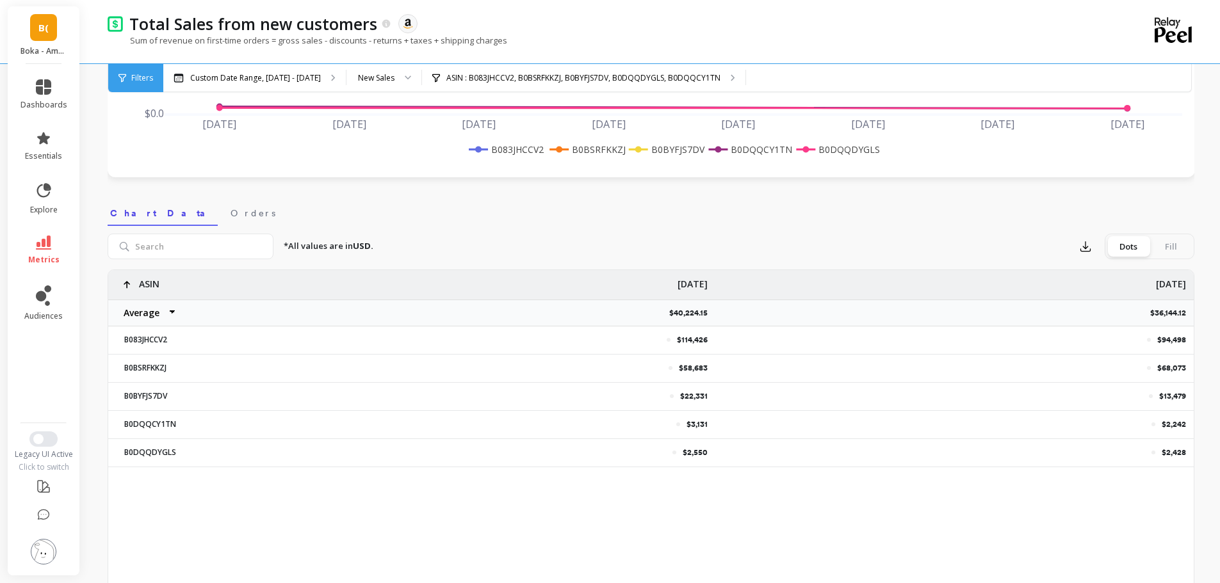
scroll to position [320, 0]
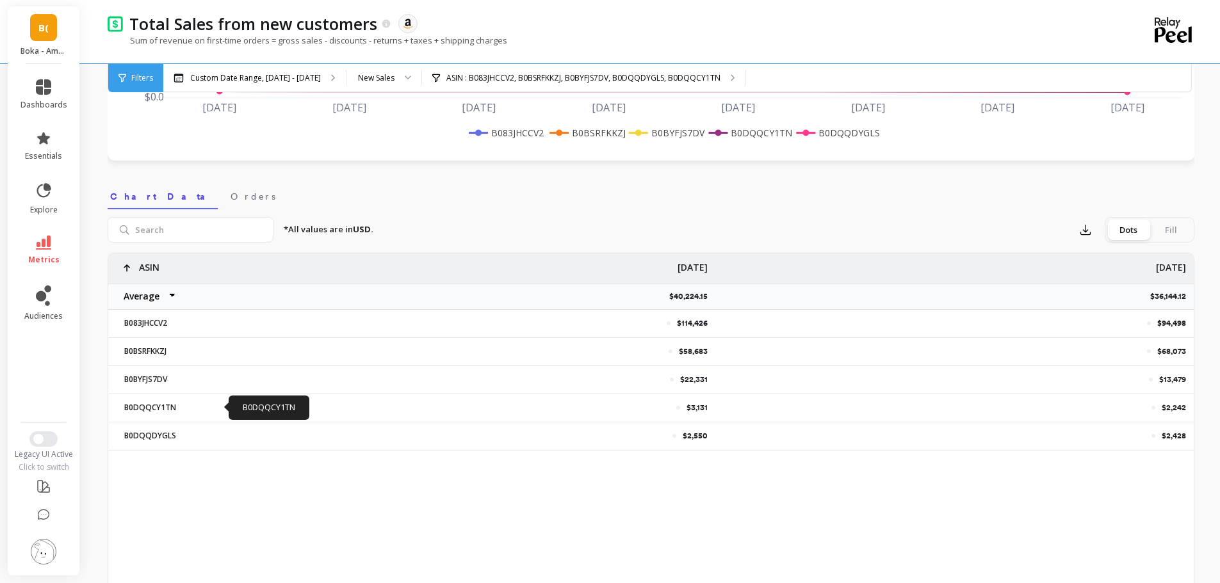
click at [166, 407] on p "B0DQQCY1TN" at bounding box center [173, 408] width 112 height 10
copy p "B0DQQCY1TN"
drag, startPoint x: 687, startPoint y: 408, endPoint x: 712, endPoint y: 403, distance: 25.6
click at [712, 403] on div "$3,131" at bounding box center [475, 407] width 479 height 27
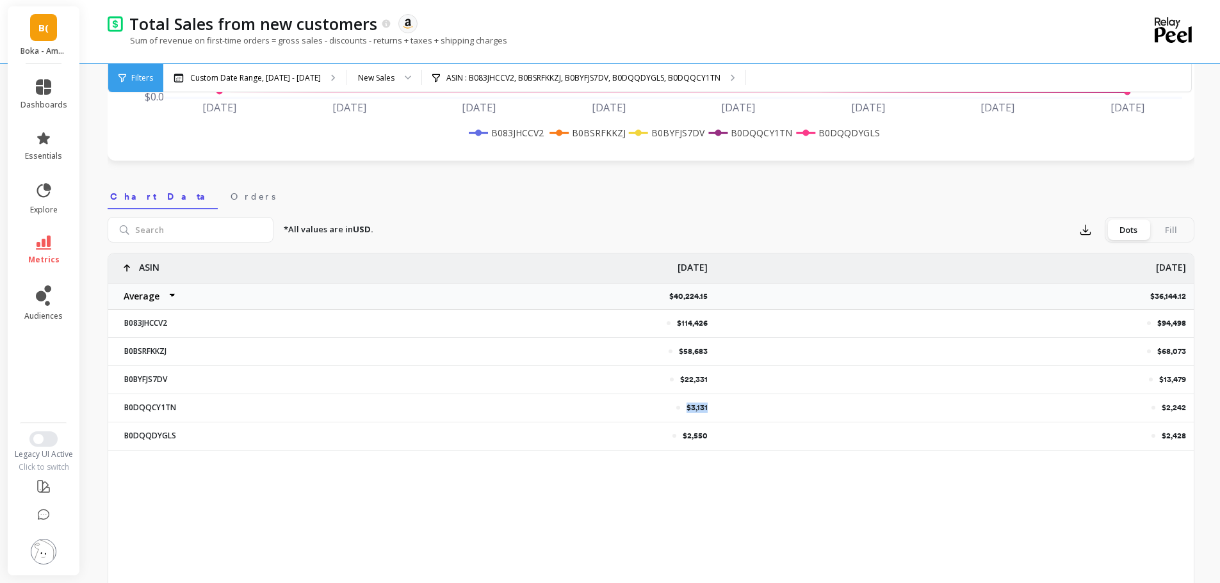
copy p "$3,131"
click at [1169, 406] on p "$2,242" at bounding box center [1173, 408] width 24 height 10
copy p "$2,242"
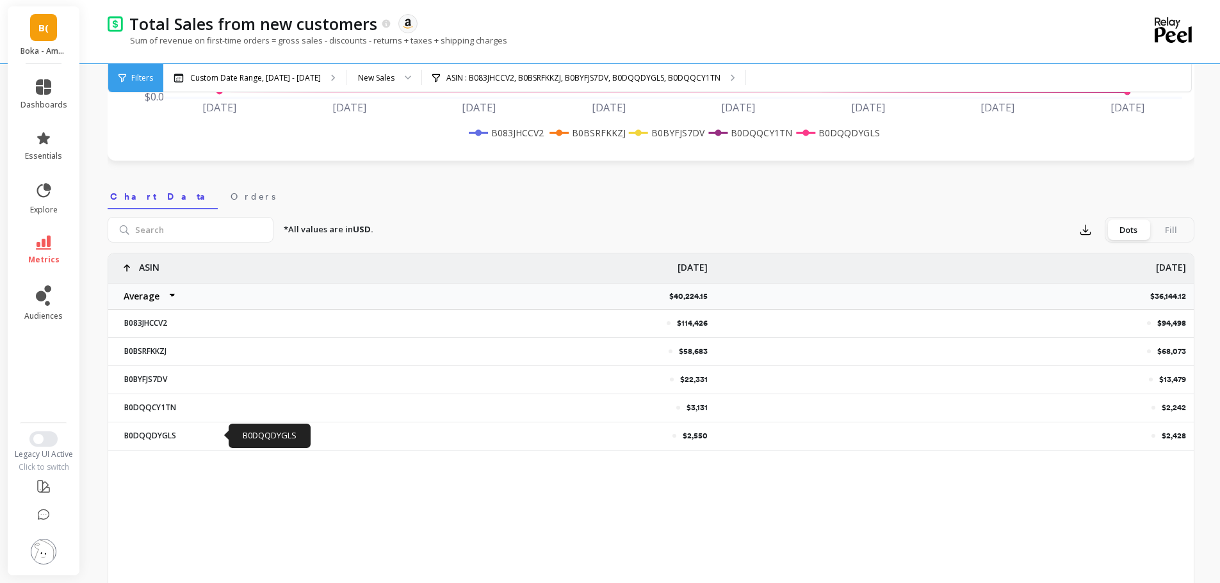
click at [149, 433] on p "B0DQQDYGLS" at bounding box center [173, 436] width 112 height 10
copy p "B0DQQDYGLS"
click at [692, 429] on div "$2,550" at bounding box center [475, 436] width 479 height 27
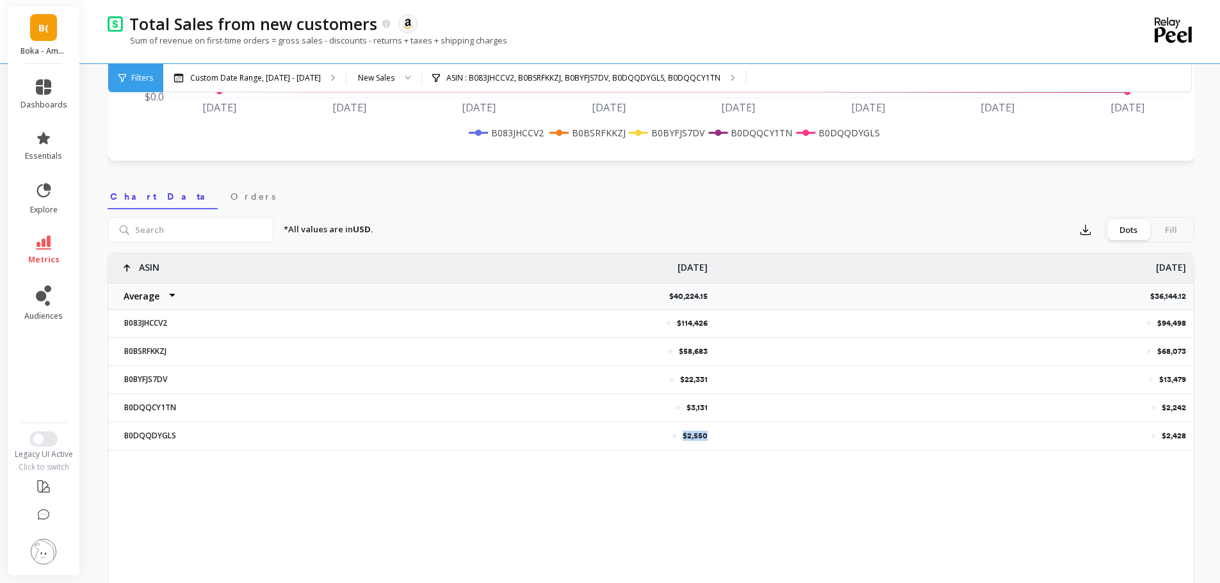
click at [692, 429] on div "$2,550" at bounding box center [475, 436] width 479 height 27
copy p "$2,550"
click at [1179, 434] on p "$2,428" at bounding box center [1173, 436] width 24 height 10
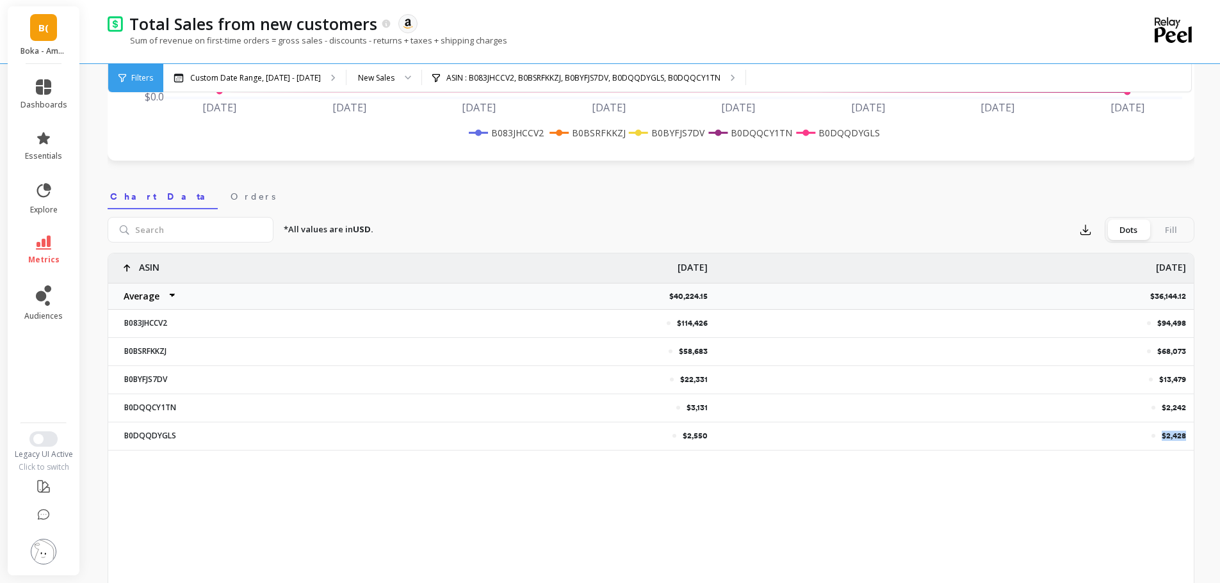
copy div "$2,428"
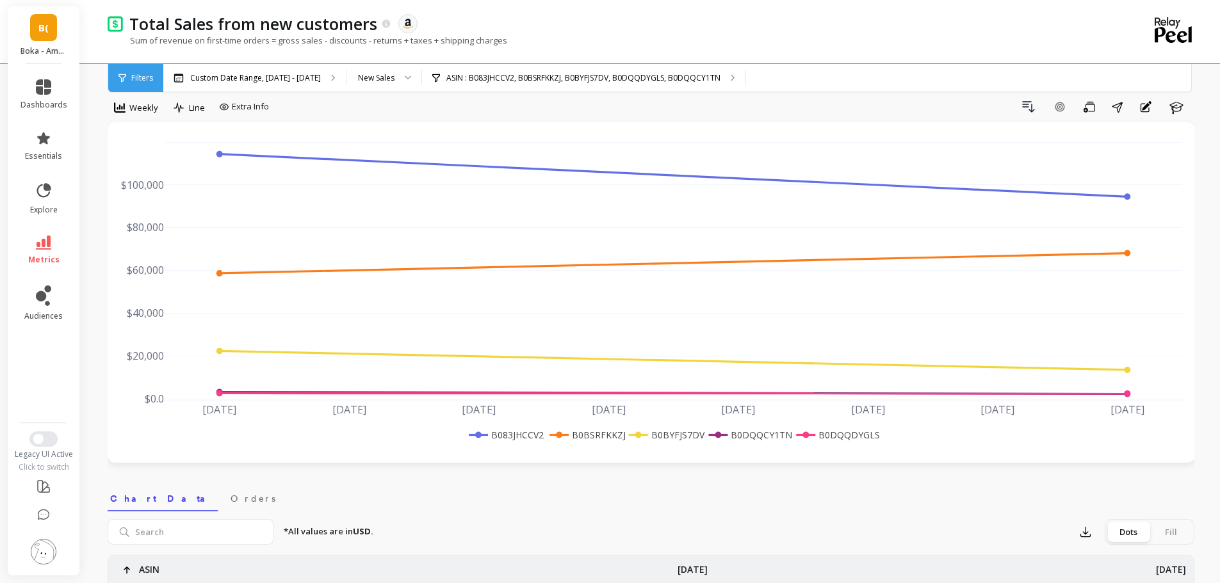
scroll to position [0, 0]
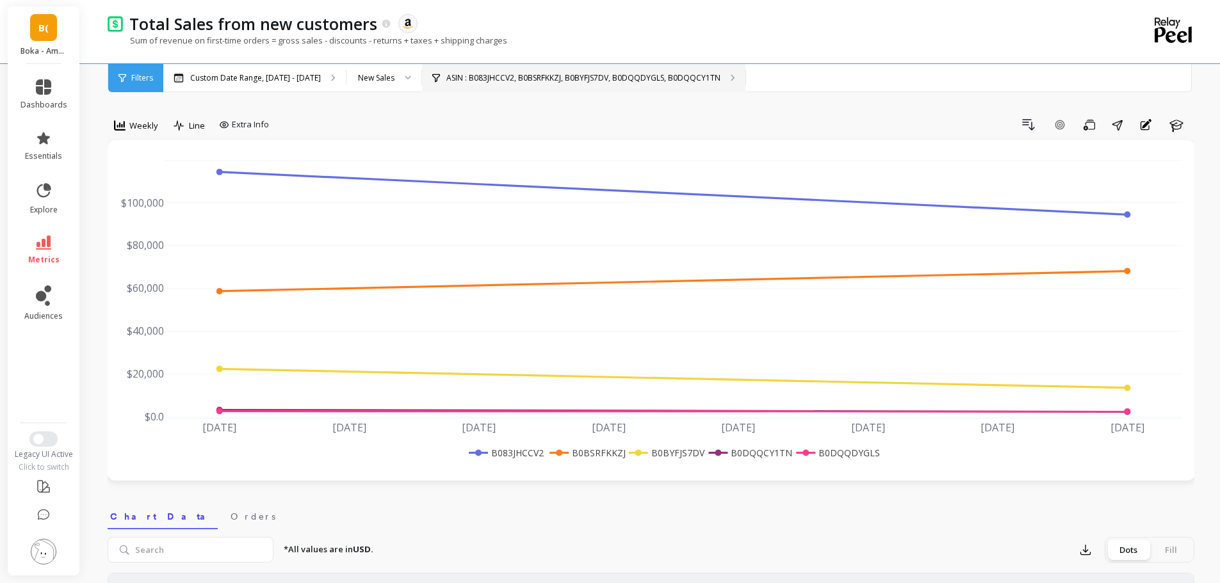
click at [616, 81] on p "ASIN : B083JHCCV2, B0BSRFKKZJ, B0BYFJS7DV, B0DQQDYGLS, B0DQQCY1TN" at bounding box center [583, 78] width 274 height 10
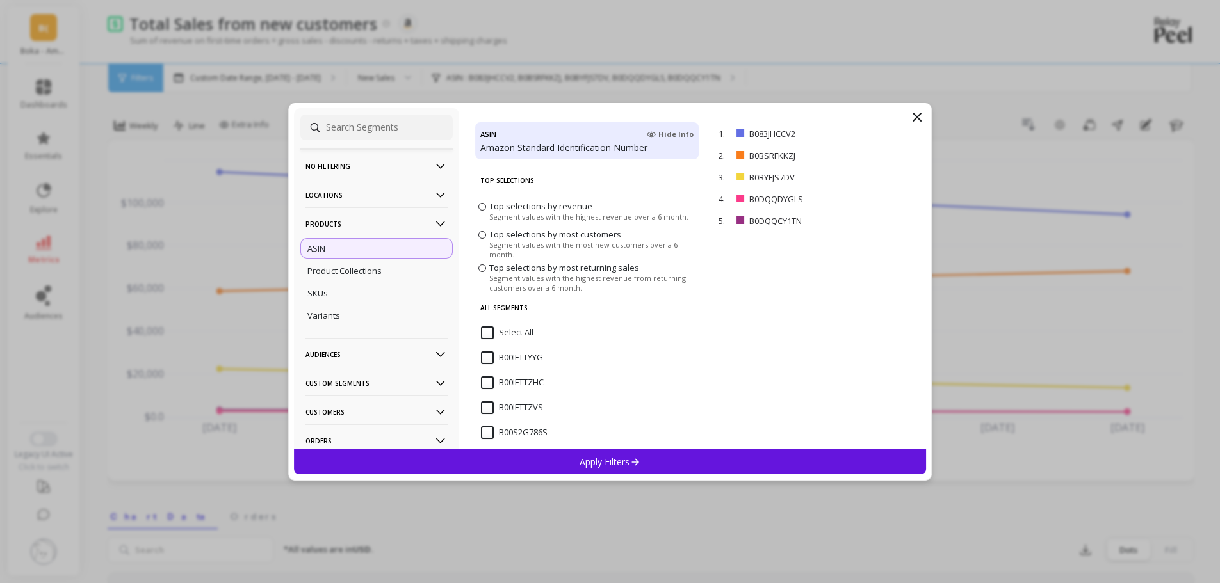
click at [490, 334] on input "Select All" at bounding box center [507, 332] width 52 height 13
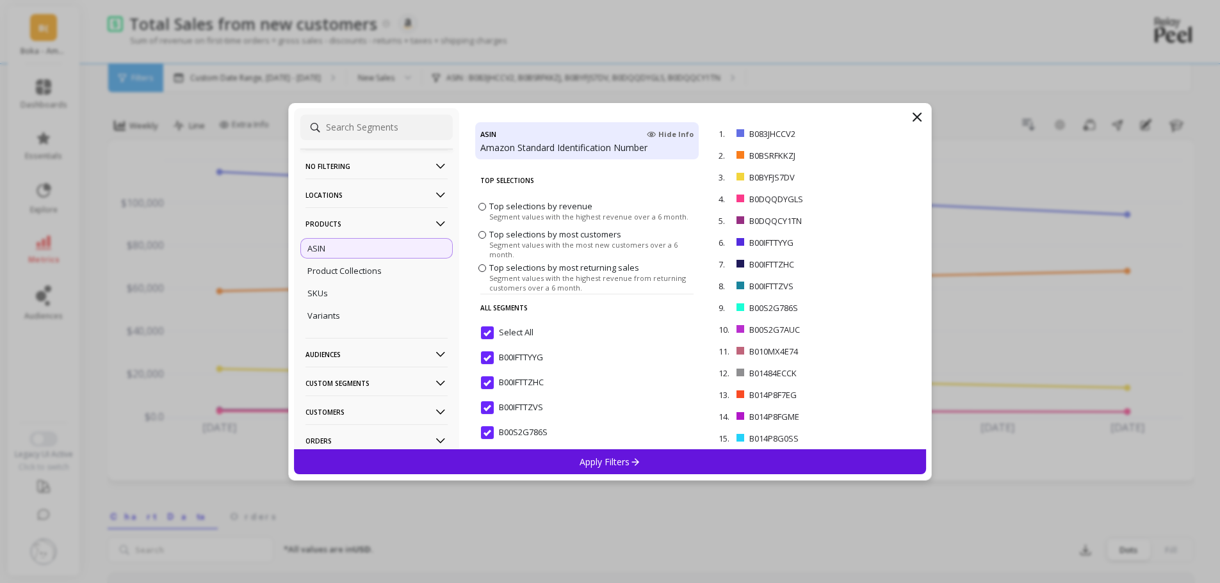
click at [559, 452] on div "Apply Filters" at bounding box center [610, 461] width 632 height 25
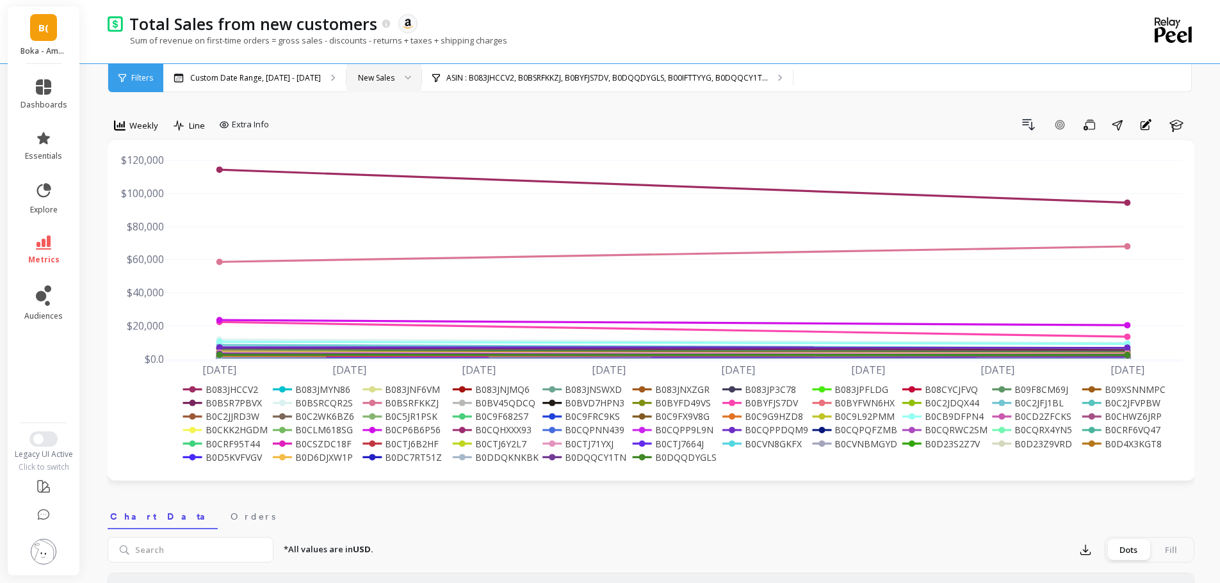
click at [367, 73] on div "New Sales" at bounding box center [376, 78] width 36 height 12
click at [385, 139] on div "New Sales" at bounding box center [384, 138] width 58 height 12
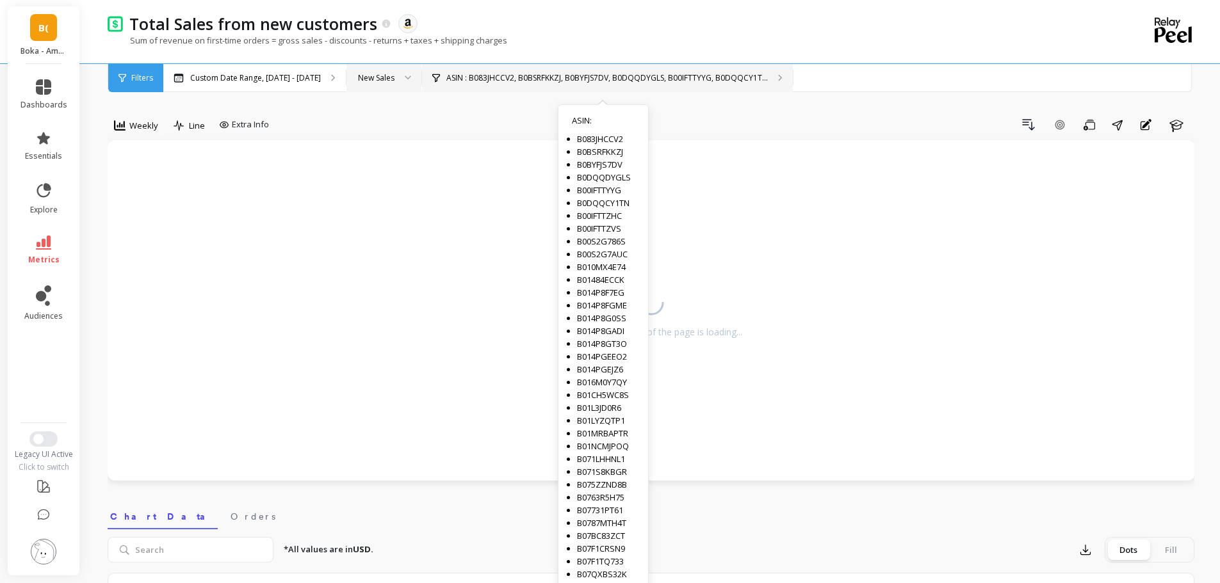
click at [492, 83] on div "ASIN : B083JHCCV2, B0BSRFKKZJ, B0BYFJS7DV, B0DQQDYGLS, B00IFTTYYG, B0DQQCY1T...…" at bounding box center [607, 78] width 371 height 28
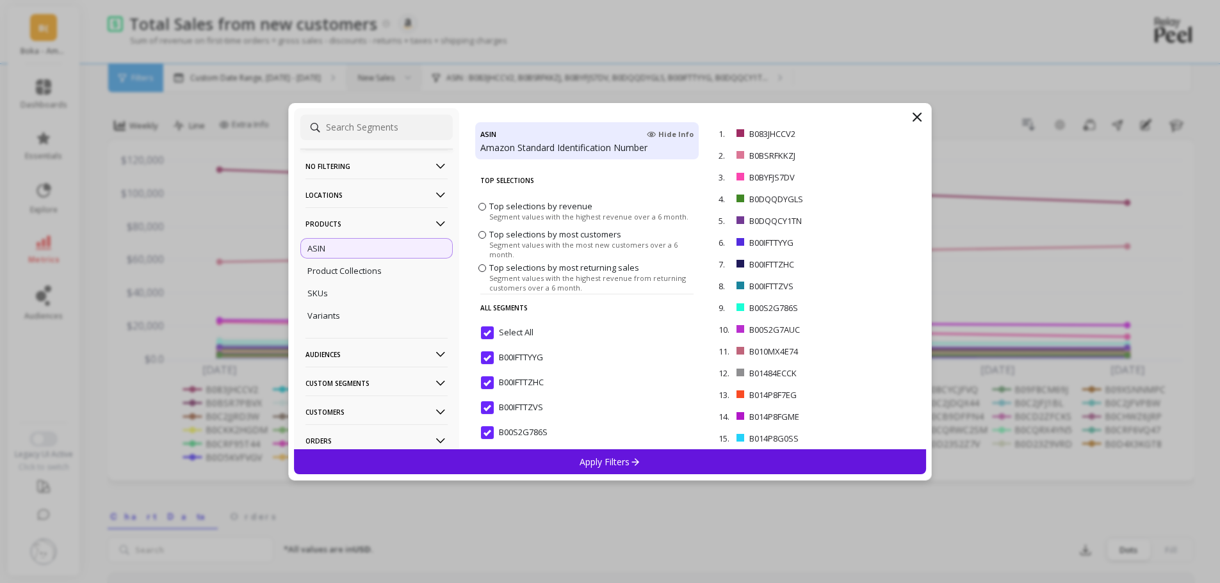
click at [370, 238] on div "ASIN" at bounding box center [376, 248] width 152 height 20
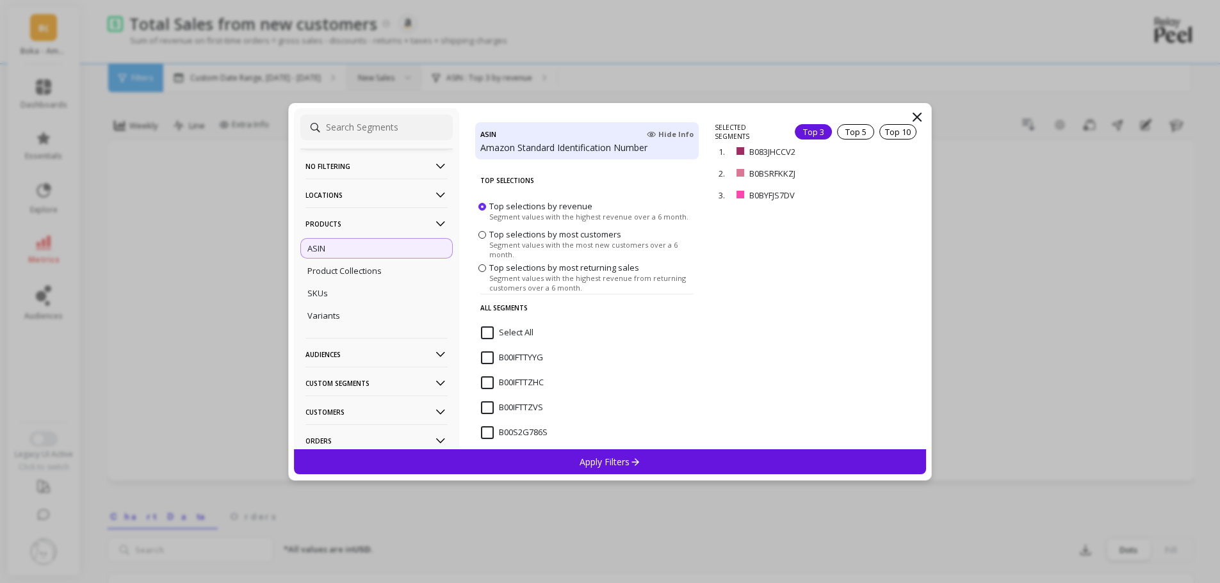
click at [369, 223] on p "Products" at bounding box center [376, 223] width 142 height 33
click at [494, 336] on input "Select All" at bounding box center [507, 332] width 52 height 13
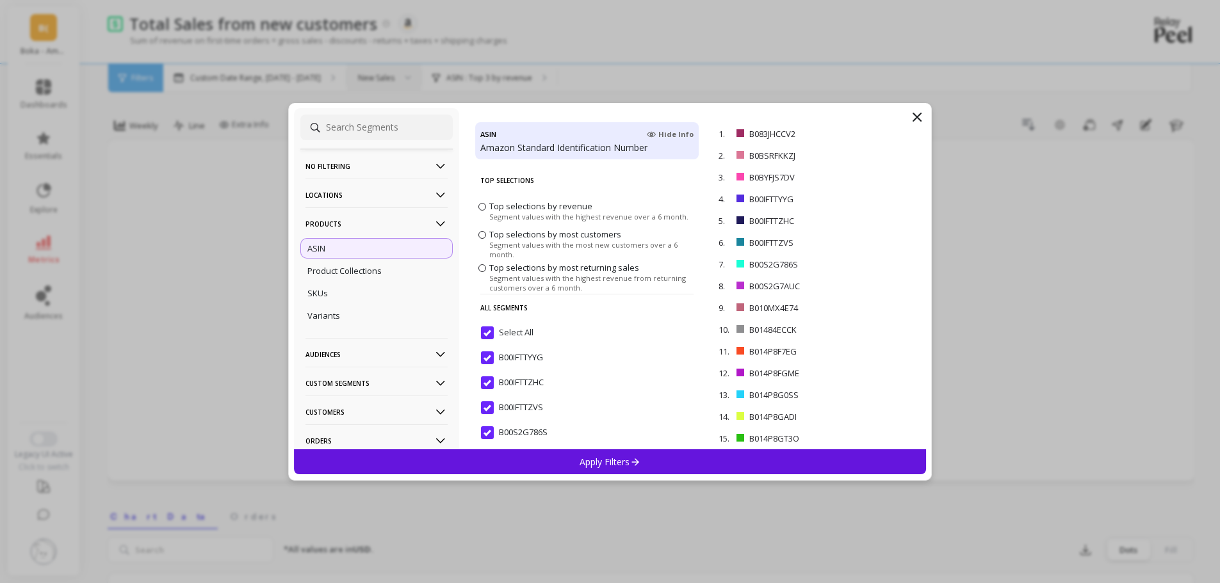
click at [612, 465] on p "Apply Filters" at bounding box center [609, 462] width 61 height 12
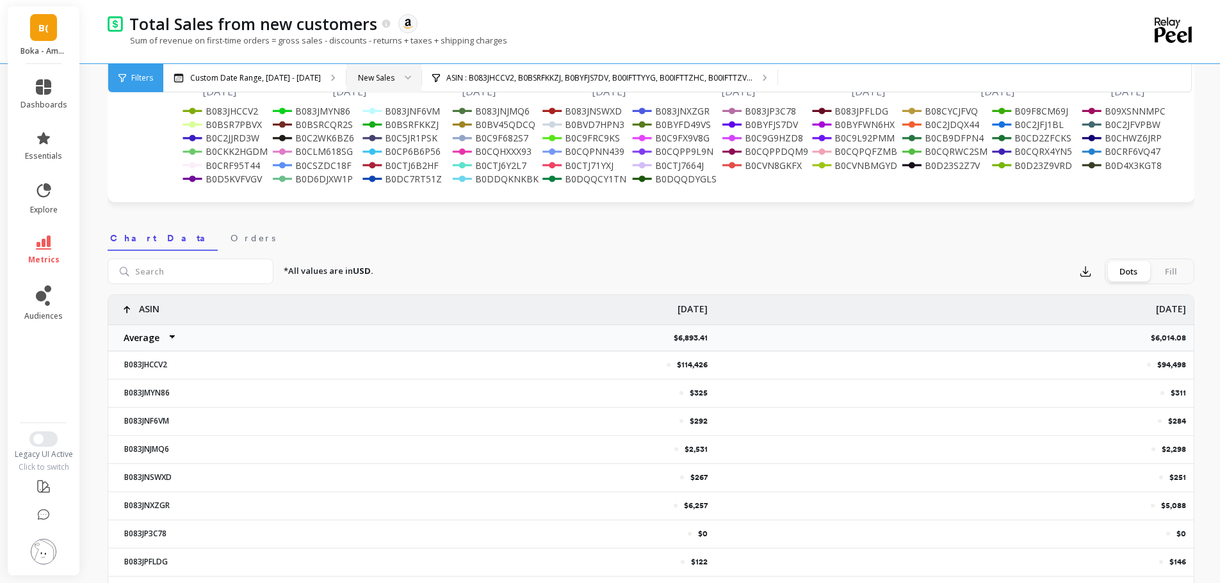
scroll to position [256, 0]
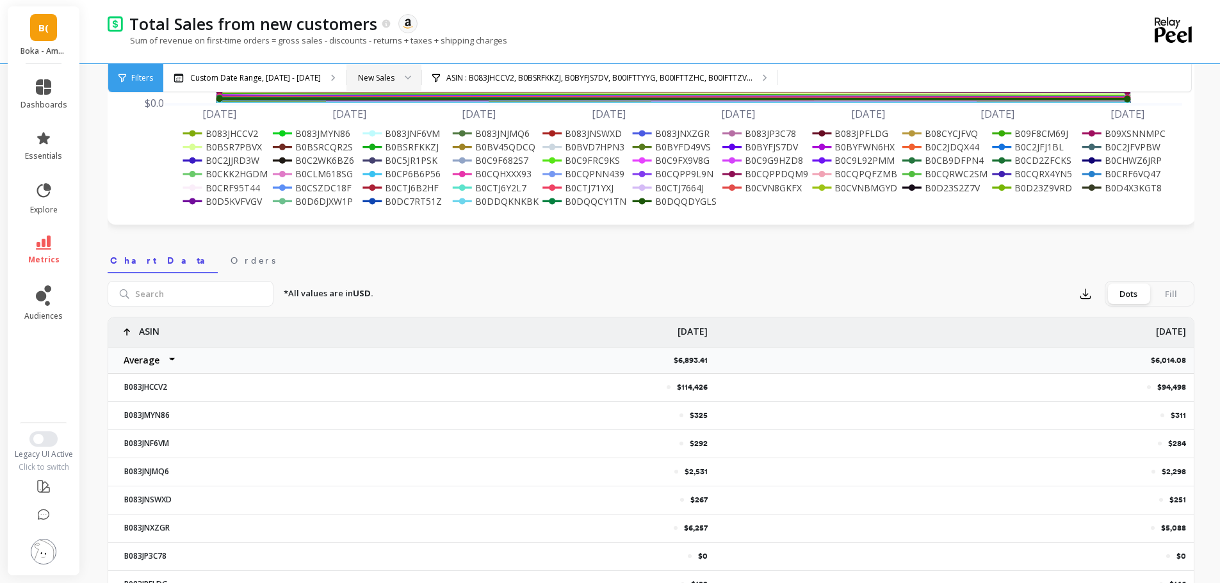
click at [172, 360] on select "Average Sum Max Min" at bounding box center [146, 361] width 77 height 26
select select "sum"
drag, startPoint x: 662, startPoint y: 358, endPoint x: 710, endPoint y: 356, distance: 48.1
click at [710, 356] on p "$330,883.84" at bounding box center [689, 360] width 52 height 10
copy p "$330,883.84"
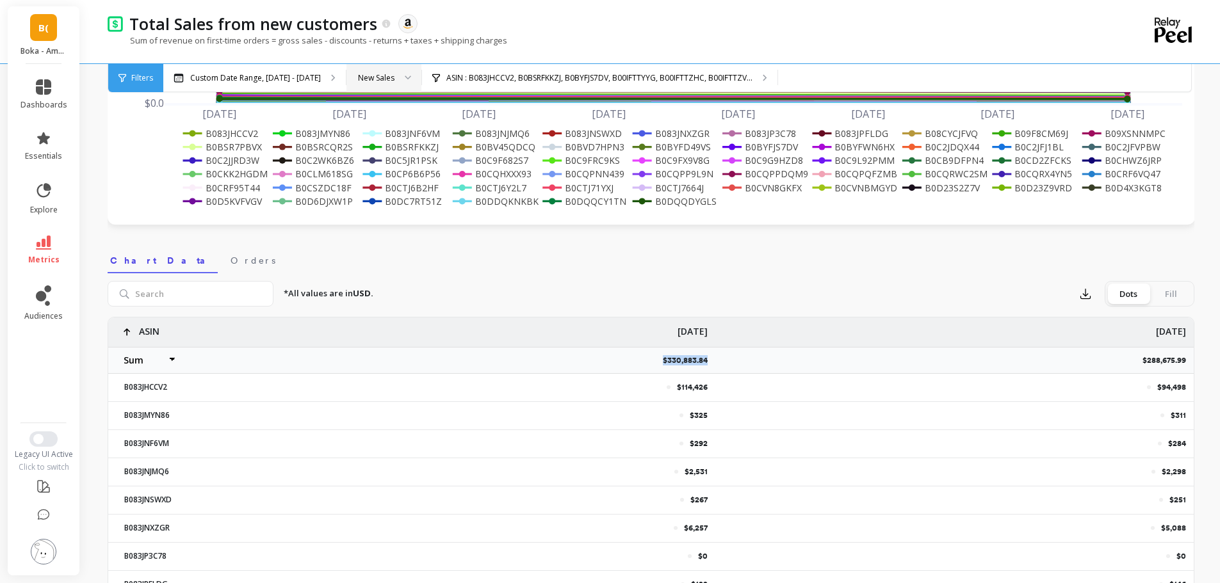
click at [1152, 357] on p "$288,675.99" at bounding box center [1167, 360] width 51 height 10
click at [1152, 358] on p "$288,675.99" at bounding box center [1167, 360] width 51 height 10
copy p "$288,675.99"
click at [239, 239] on div "Weekly Line Extra Info Drill Down Add Goal Save Share Annotations Learn Sep 15 …" at bounding box center [651, 478] width 1086 height 1367
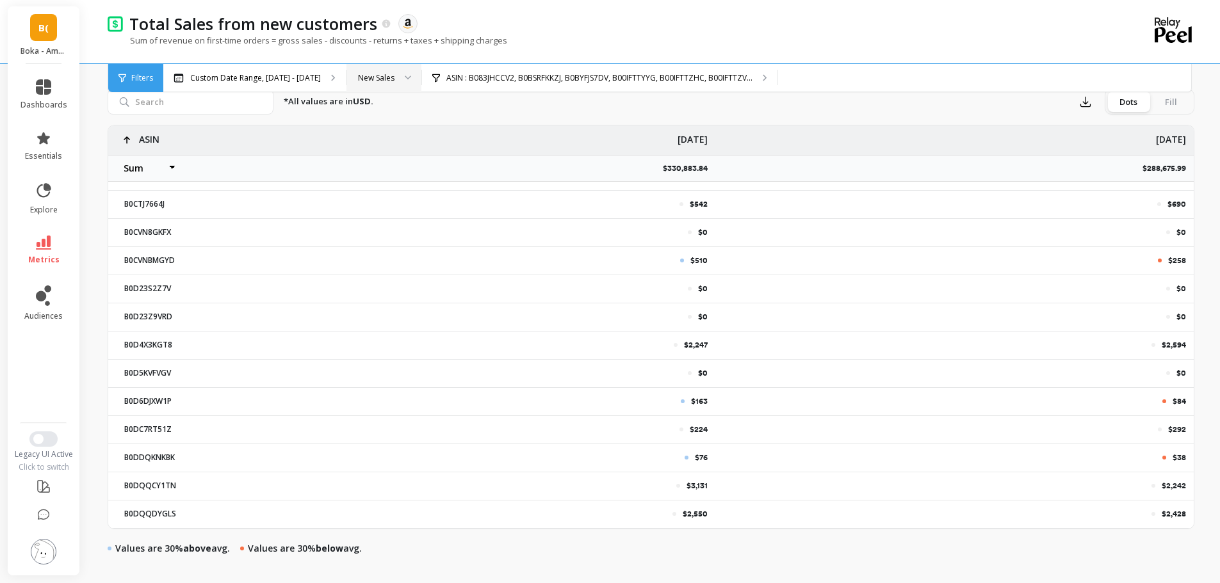
scroll to position [1381, 10]
click at [649, 105] on div "*All values are in USD. Export Dots Fill" at bounding box center [733, 102] width 921 height 26
click at [127, 140] on icon at bounding box center [127, 140] width 6 height 8
select select "sum"
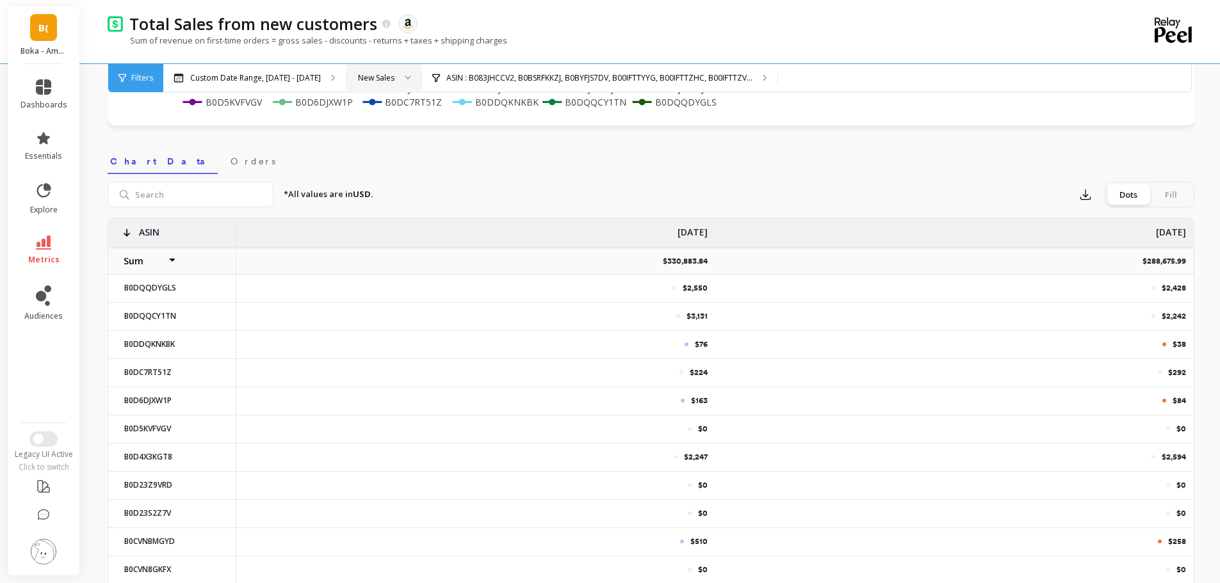
scroll to position [384, 0]
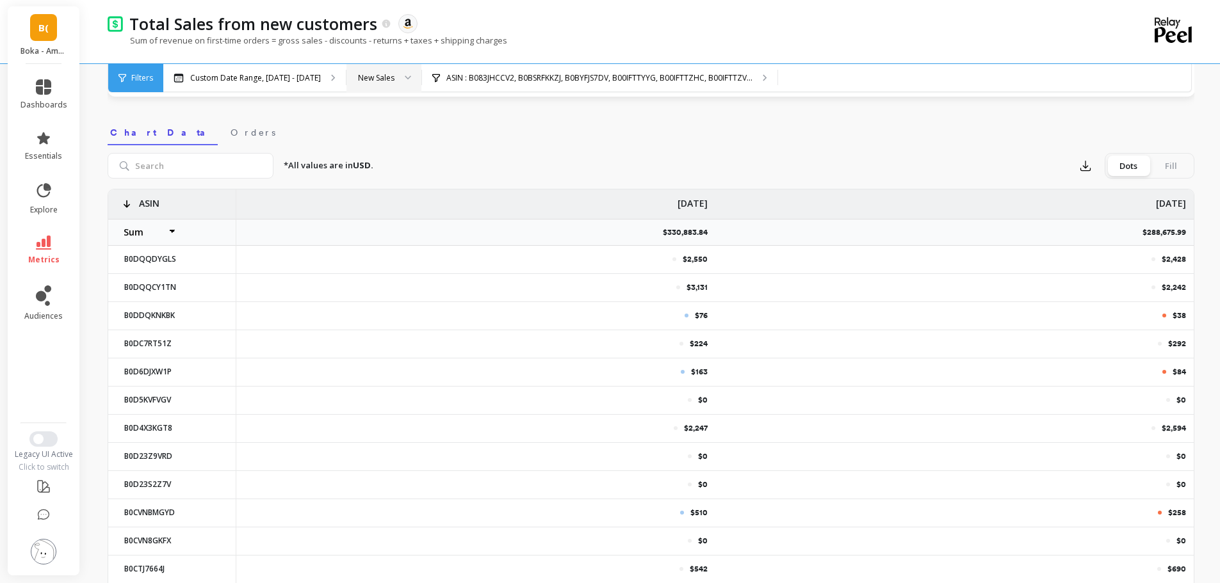
click at [1168, 201] on p "[DATE]" at bounding box center [1170, 199] width 30 height 20
select select "sum"
click at [1168, 201] on p "[DATE]" at bounding box center [1164, 199] width 30 height 20
select select "sum"
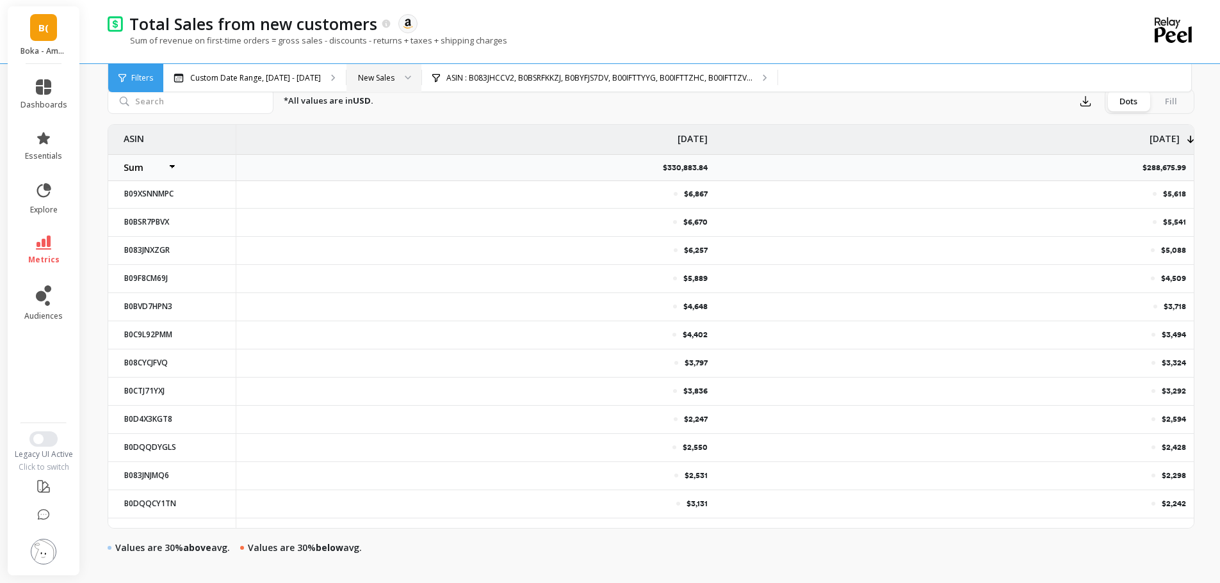
scroll to position [448, 0]
click at [148, 444] on p "B0DQQDYGLS" at bounding box center [172, 448] width 111 height 10
copy p "B0DQQDYGLS"
click at [103, 407] on div "Total Sales from new customers The data you are viewing comes from: Amazon Sell…" at bounding box center [653, 269] width 1132 height 1434
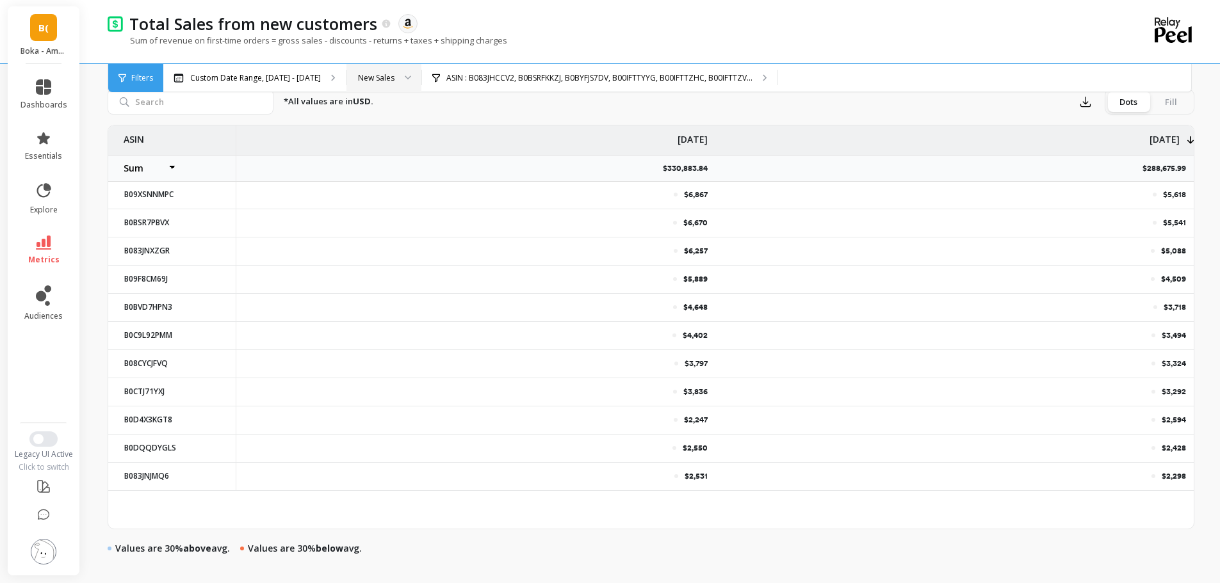
scroll to position [0, 10]
click at [970, 107] on div "*All values are in USD. Export Dots Fill" at bounding box center [733, 102] width 921 height 26
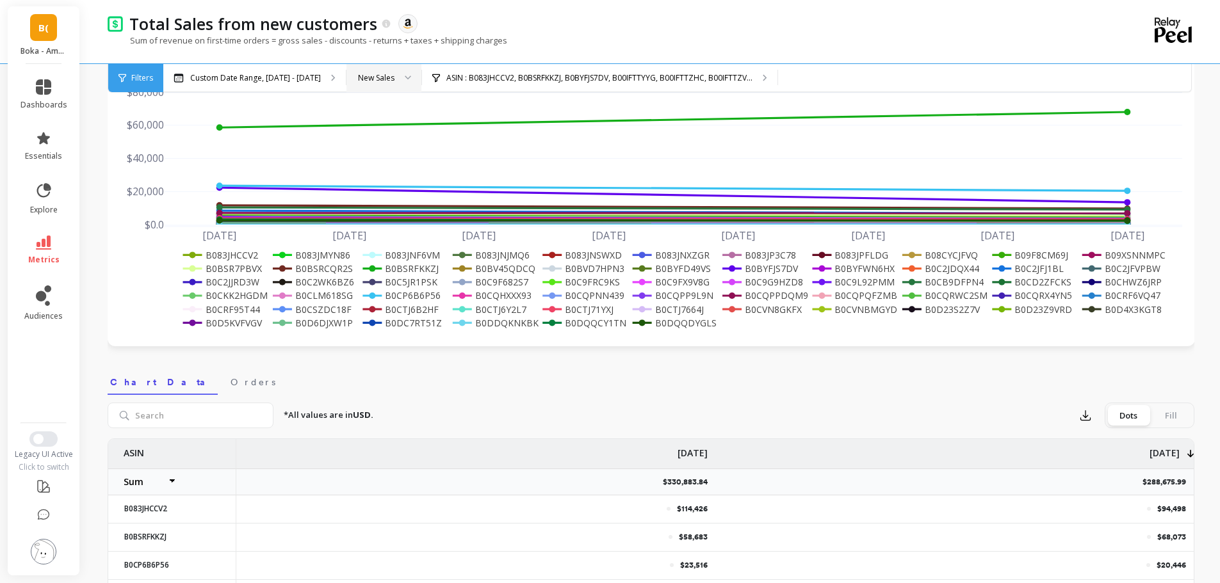
scroll to position [0, 0]
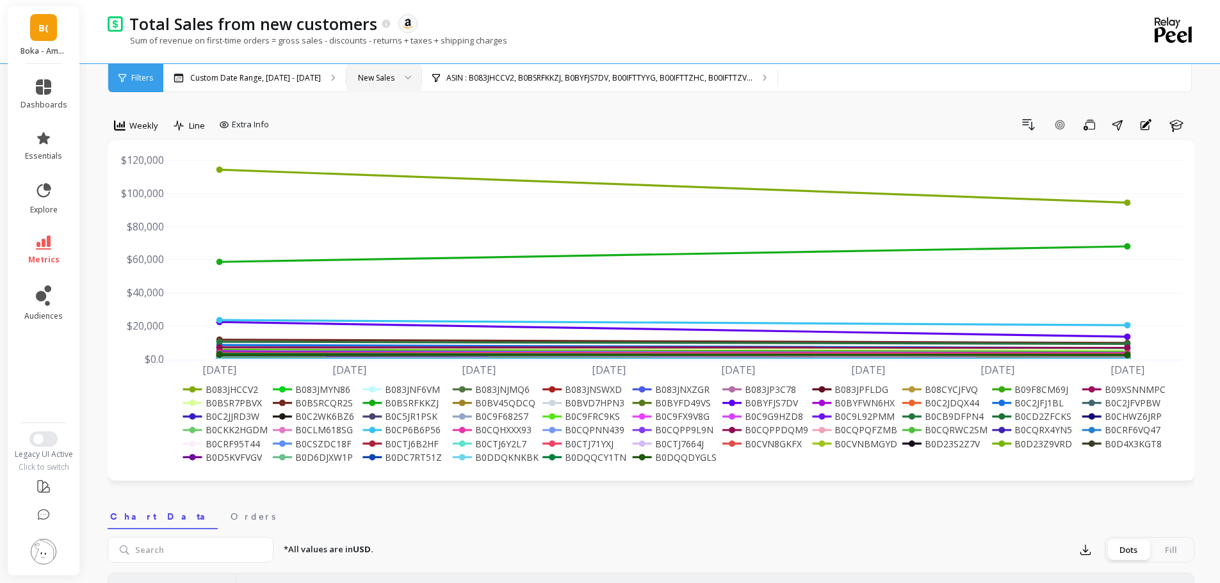
click at [363, 73] on div "New Sales" at bounding box center [376, 78] width 36 height 12
click at [367, 116] on div "Total Sales" at bounding box center [384, 114] width 58 height 12
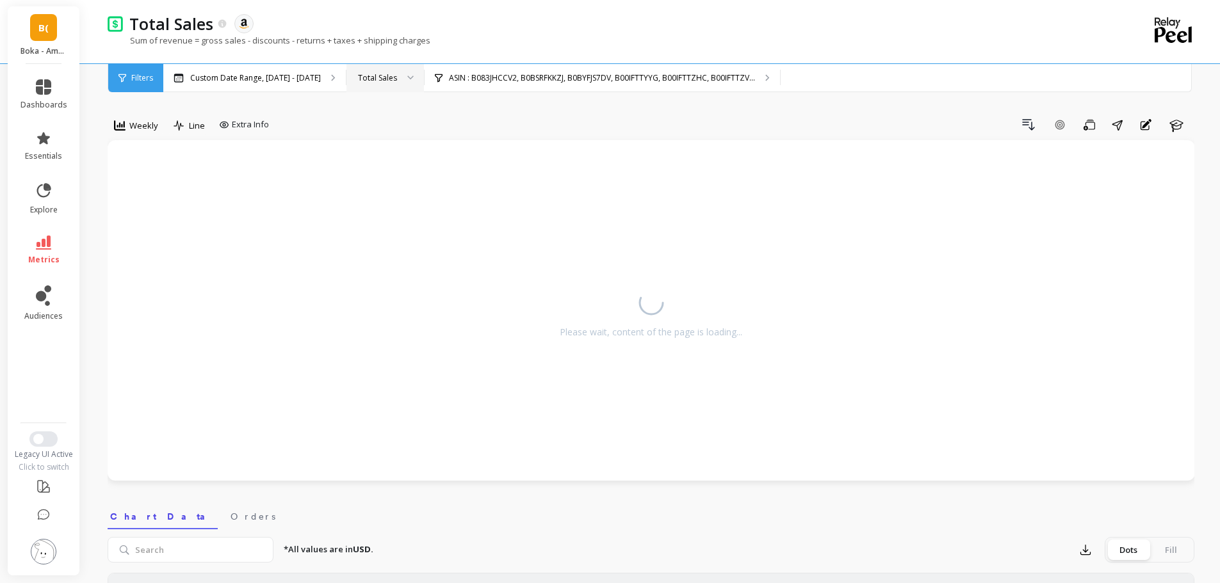
select select "sum"
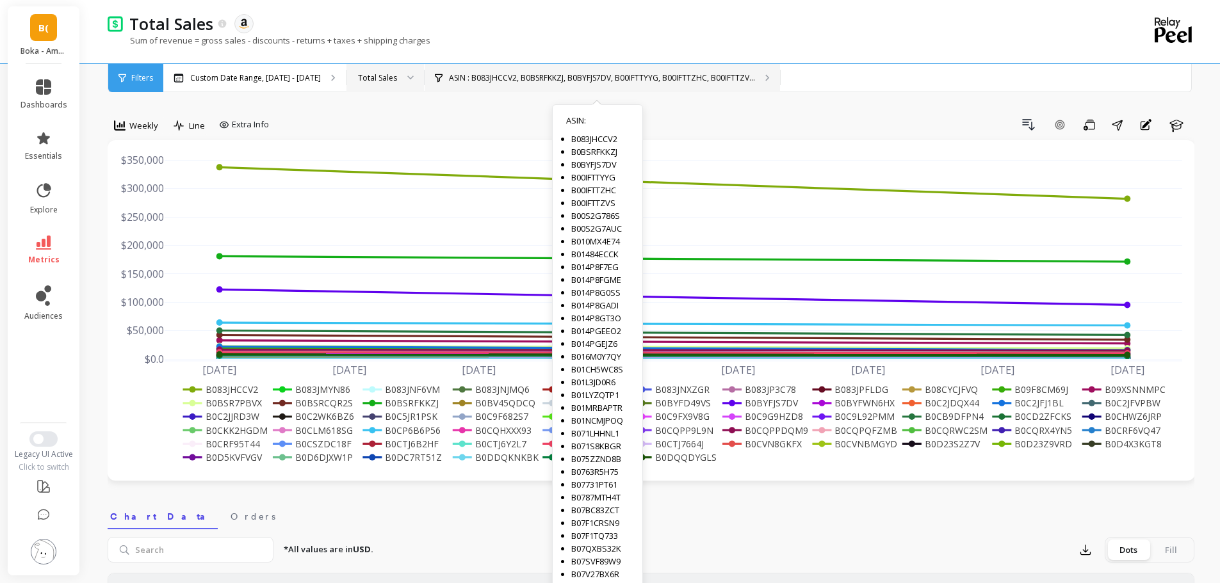
click at [491, 79] on p "ASIN : B083JHCCV2, B0BSRFKKZJ, B0BYFJS7DV, B00IFTTYYG, B00IFTTZHC, B00IFTTZV..." at bounding box center [602, 78] width 306 height 10
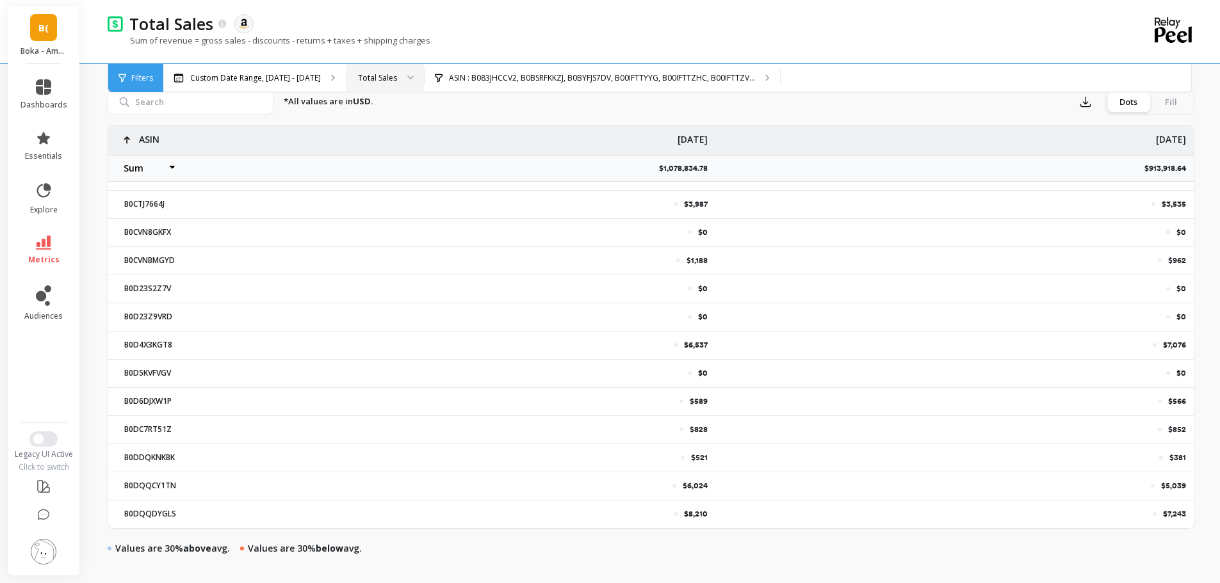
scroll to position [1381, 10]
click at [1165, 481] on p "$5,039" at bounding box center [1173, 486] width 25 height 10
copy p "$5,039"
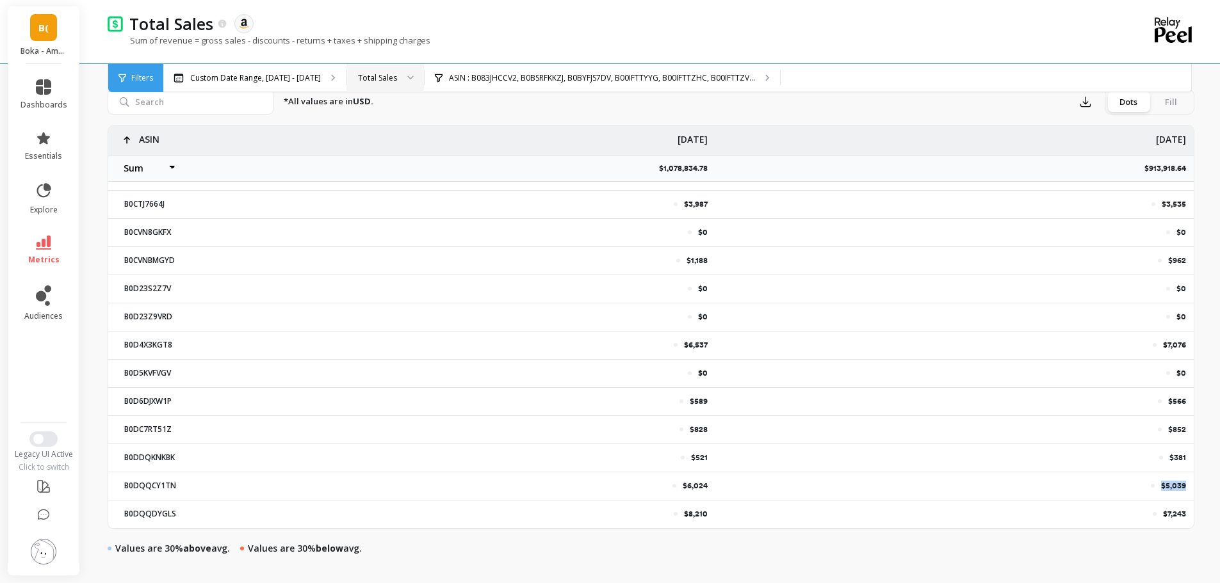
click at [1163, 509] on p "$7,243" at bounding box center [1174, 514] width 23 height 10
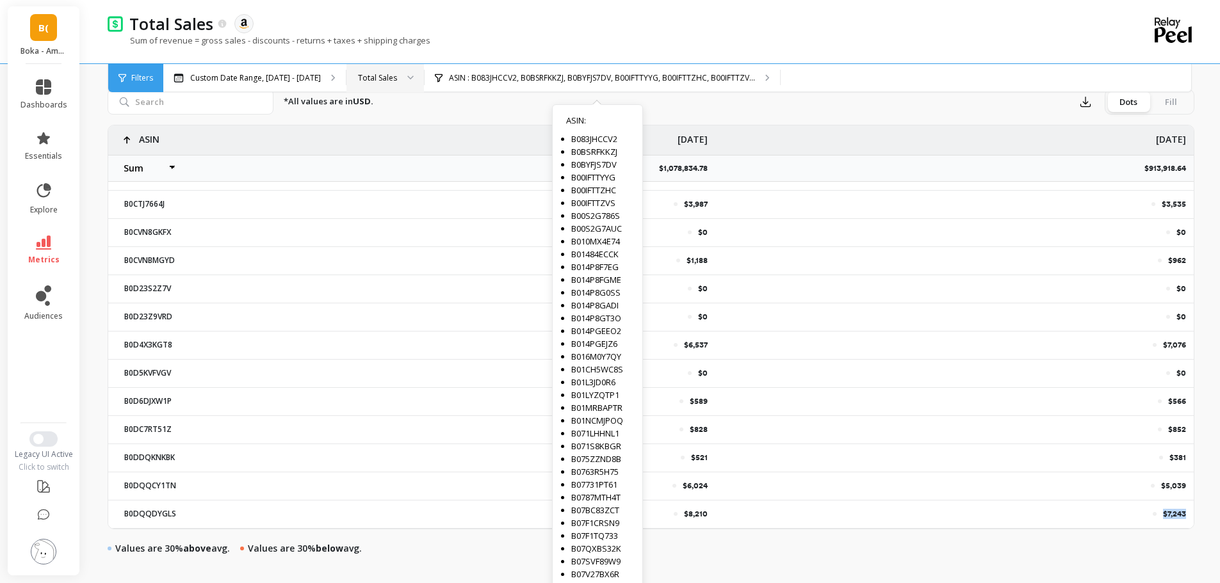
click at [861, 122] on div "*All values are in USD. Export Dots Fill $5,159 $3,366 $12,078 $10,207 $3,987 $…" at bounding box center [651, 318] width 1086 height 474
